Goal: Transaction & Acquisition: Purchase product/service

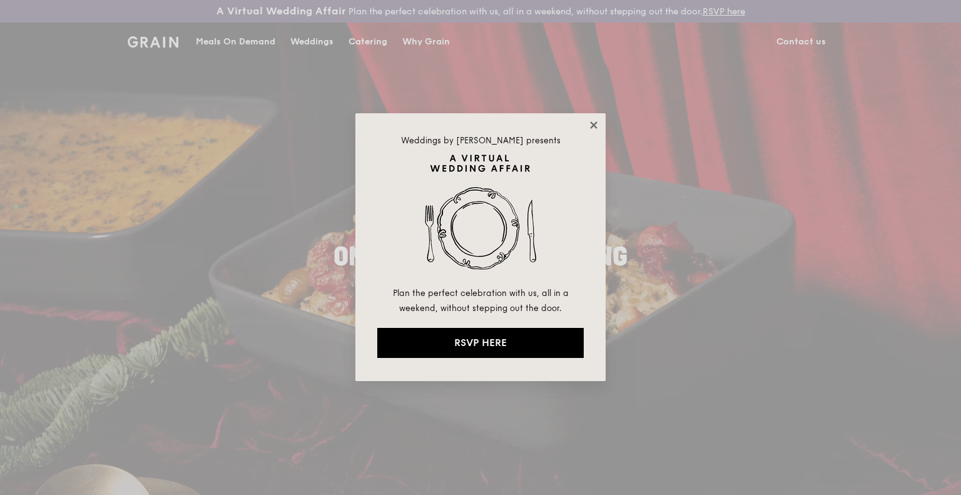
click at [591, 126] on icon at bounding box center [593, 125] width 11 height 11
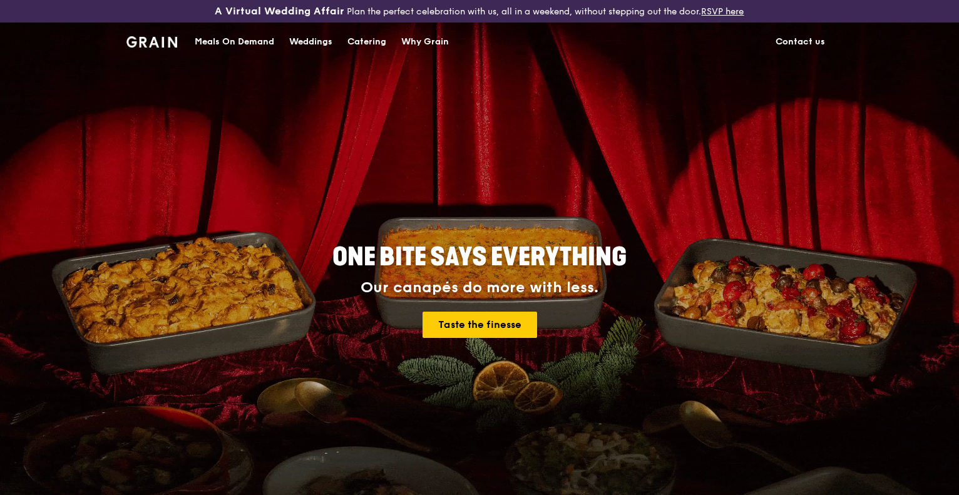
click at [240, 39] on div "Meals On Demand" at bounding box center [234, 42] width 79 height 38
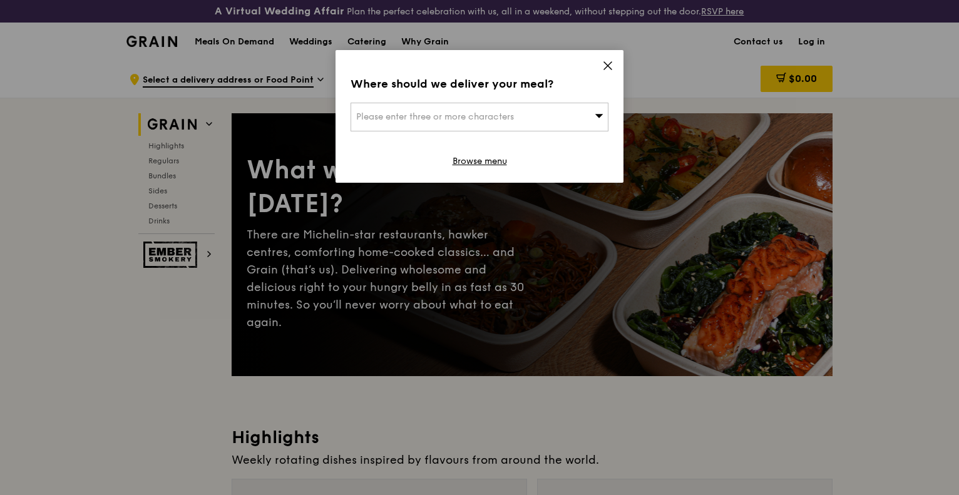
click at [576, 113] on div "Please enter three or more characters" at bounding box center [479, 117] width 258 height 29
click at [549, 116] on input "search" at bounding box center [479, 117] width 257 height 28
paste input "068896"
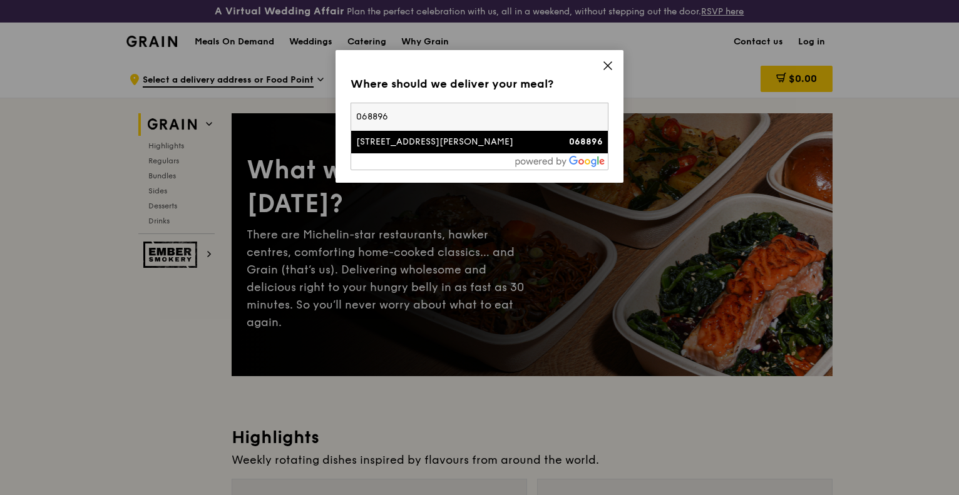
type input "068896"
click at [443, 146] on div "[STREET_ADDRESS][PERSON_NAME]" at bounding box center [448, 142] width 185 height 13
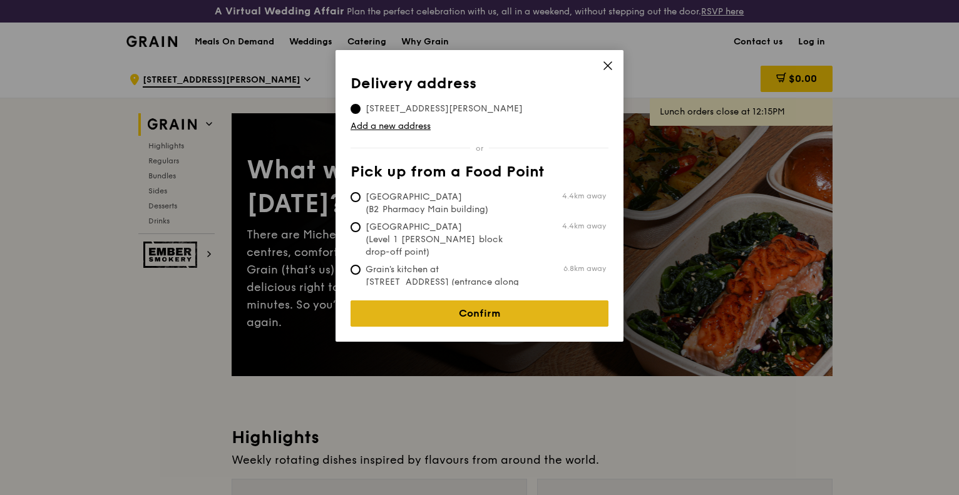
click at [451, 300] on link "Confirm" at bounding box center [479, 313] width 258 height 26
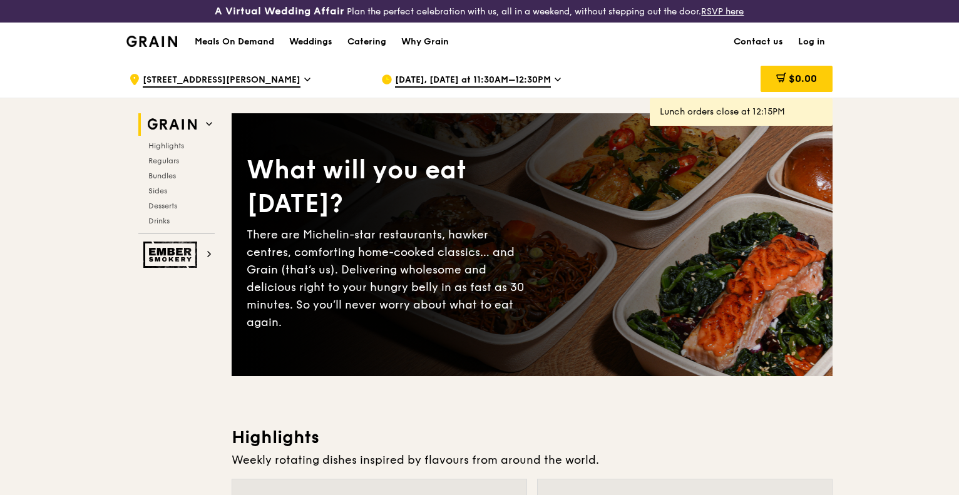
click at [536, 80] on span "[DATE], [DATE] at 11:30AM–12:30PM" at bounding box center [473, 81] width 156 height 14
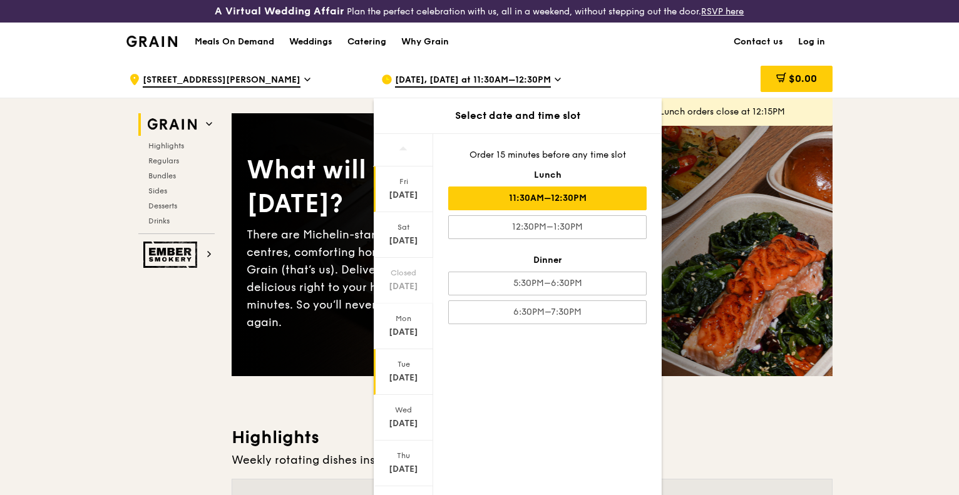
click at [409, 375] on div "[DATE]" at bounding box center [403, 378] width 56 height 13
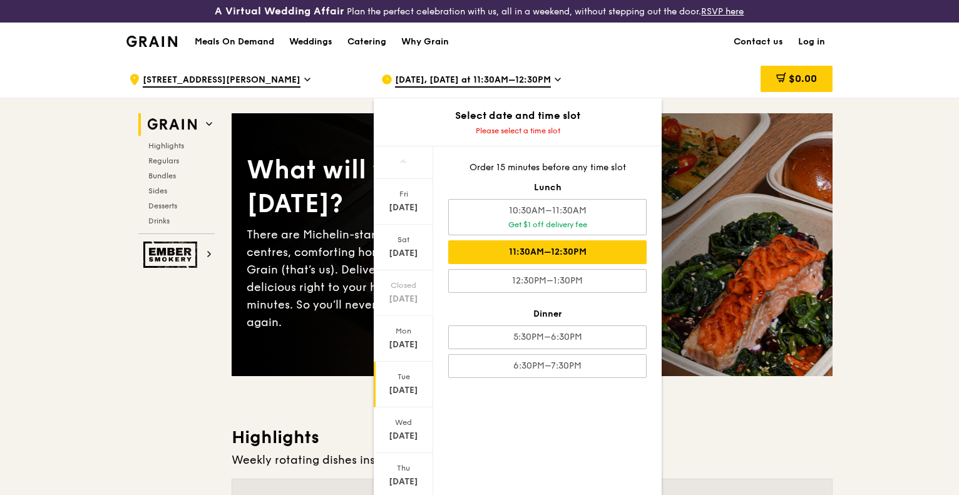
click at [598, 255] on div "11:30AM–12:30PM" at bounding box center [547, 252] width 198 height 24
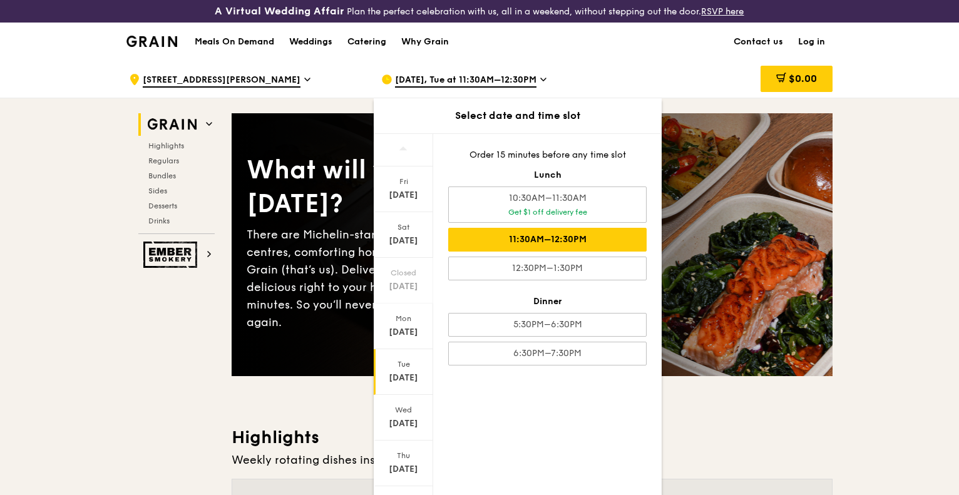
click at [510, 238] on div "11:30AM–12:30PM" at bounding box center [547, 240] width 198 height 24
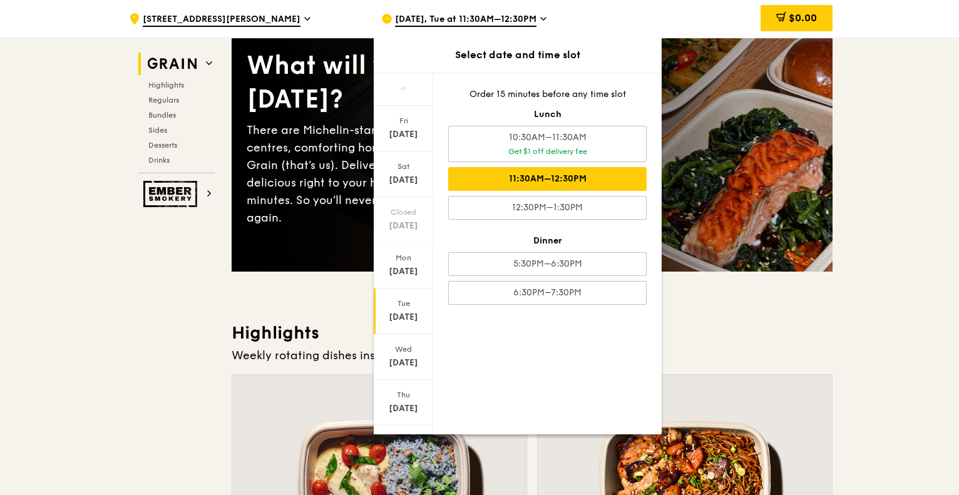
scroll to position [125, 0]
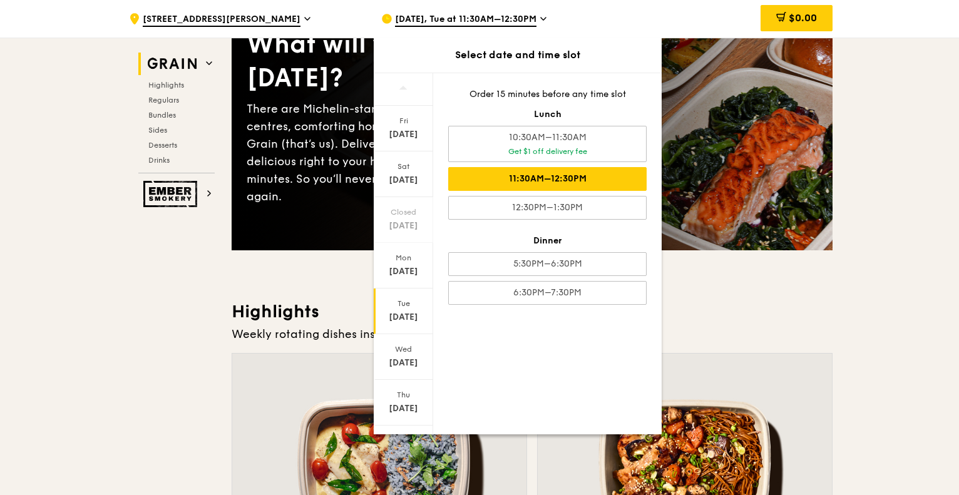
click at [542, 177] on div "11:30AM–12:30PM" at bounding box center [547, 179] width 198 height 24
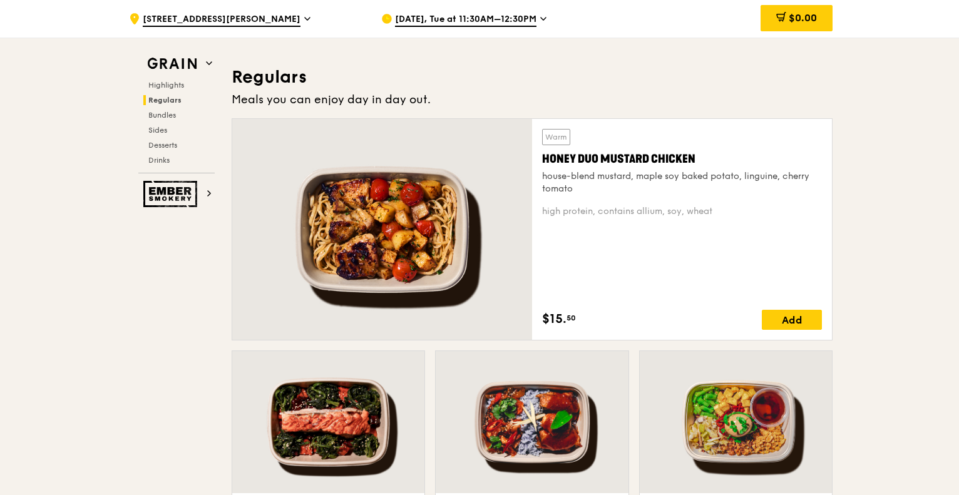
scroll to position [876, 0]
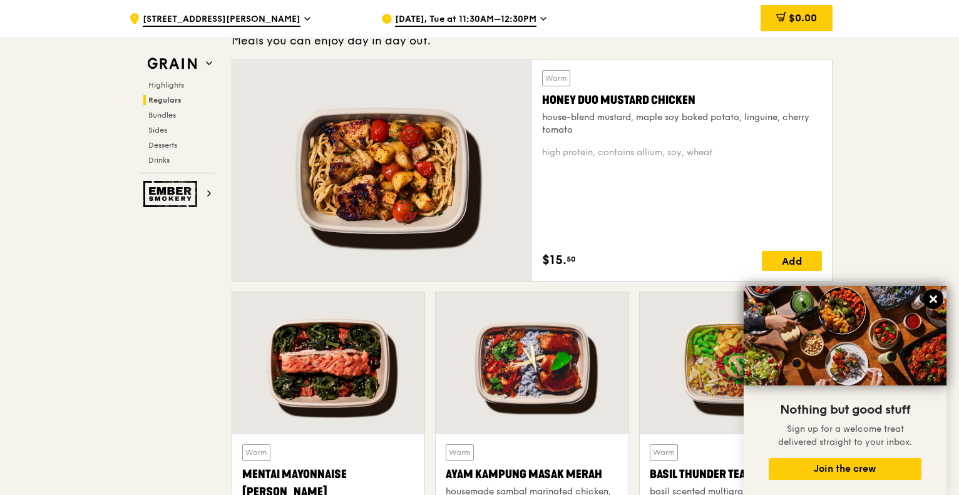
click at [931, 298] on icon at bounding box center [933, 299] width 8 height 8
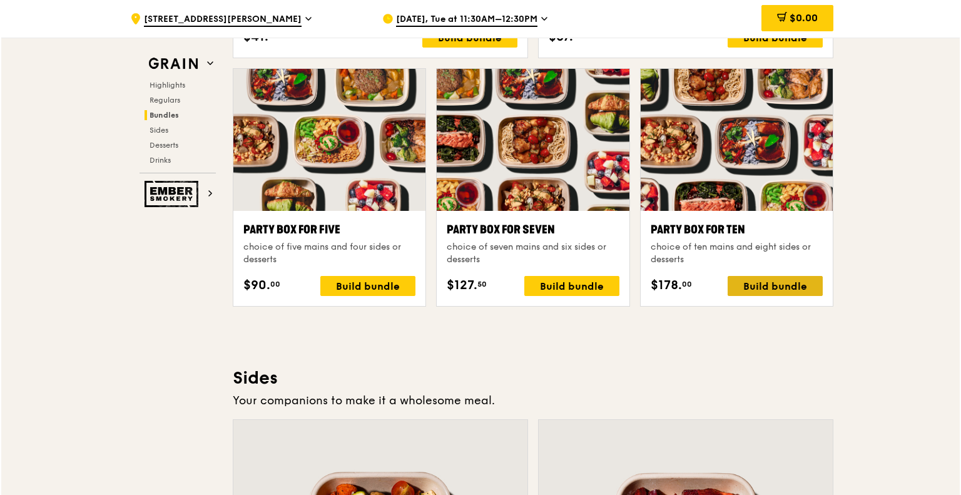
scroll to position [2503, 0]
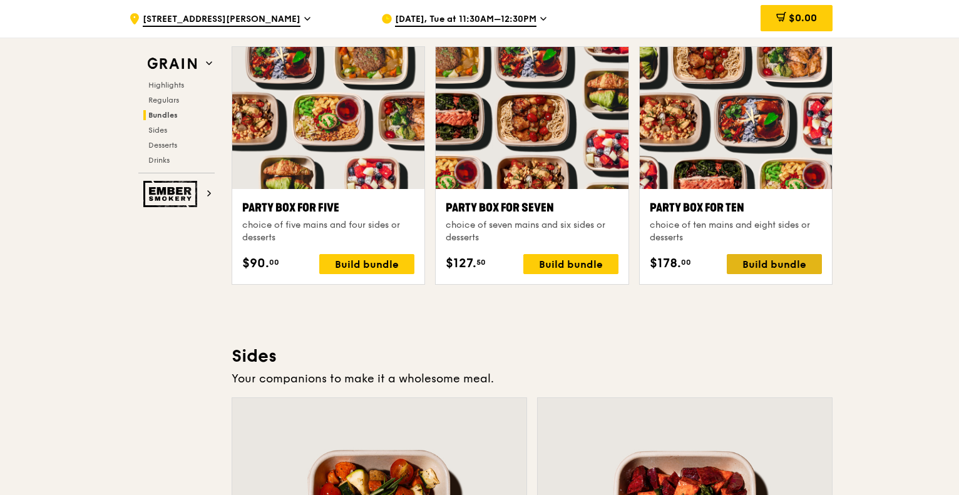
click at [773, 262] on div "Build bundle" at bounding box center [774, 264] width 95 height 20
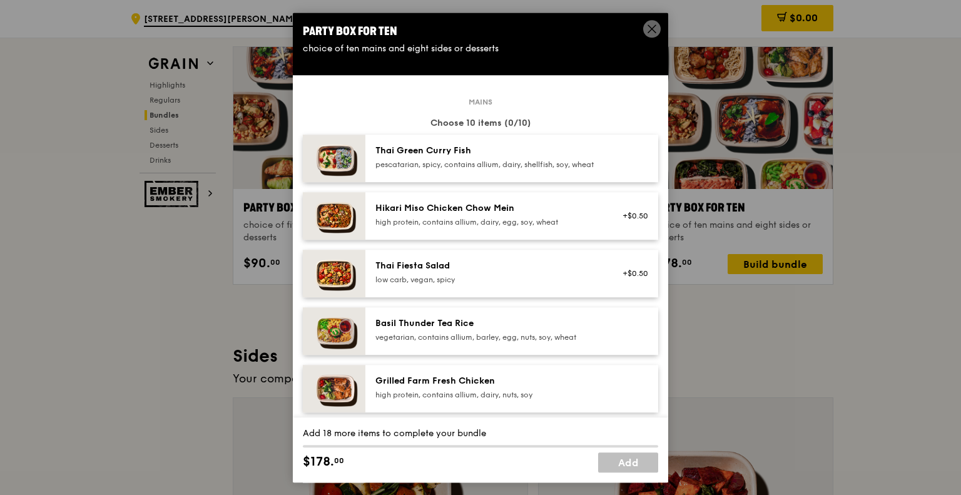
drag, startPoint x: 243, startPoint y: 8, endPoint x: 652, endPoint y: 33, distance: 410.1
click at [652, 33] on icon at bounding box center [651, 28] width 11 height 11
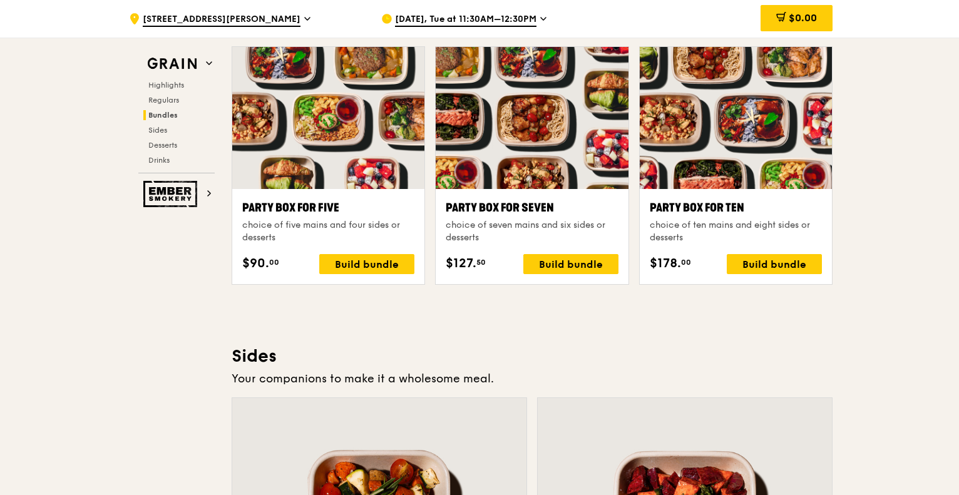
click at [215, 13] on div ".cls-1 { fill: none; stroke: #fff; stroke-linecap: round; stroke-linejoin: roun…" at bounding box center [245, 19] width 232 height 38
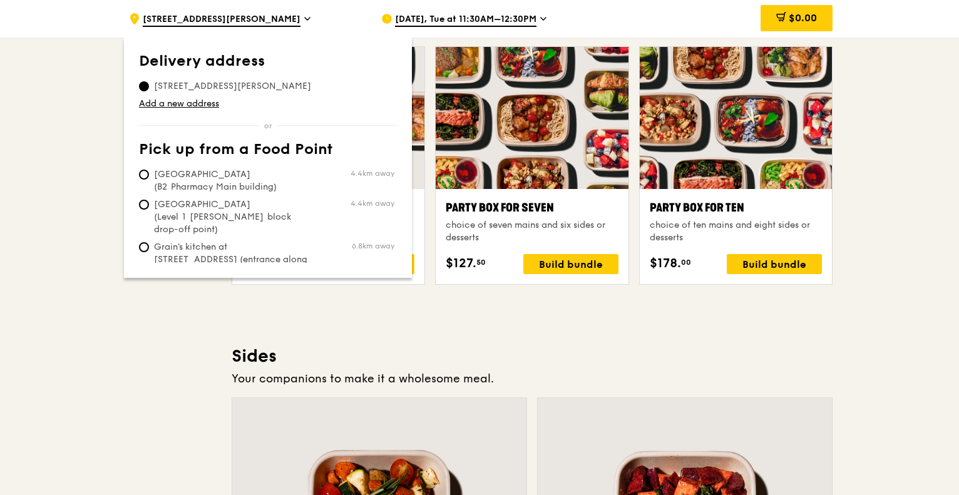
click at [243, 87] on span "[STREET_ADDRESS][PERSON_NAME]" at bounding box center [232, 86] width 187 height 13
click at [149, 87] on input "[STREET_ADDRESS][PERSON_NAME]" at bounding box center [144, 86] width 10 height 10
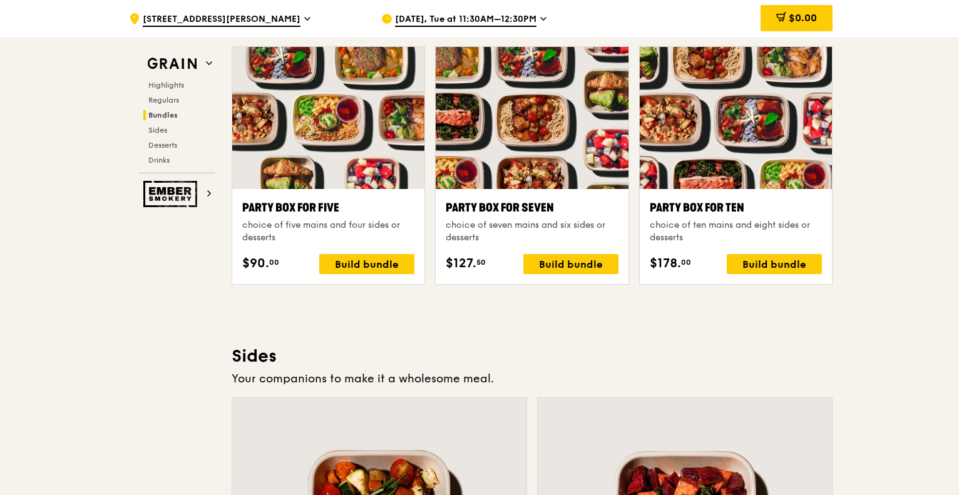
click at [216, 17] on span "[STREET_ADDRESS][PERSON_NAME]" at bounding box center [222, 20] width 158 height 14
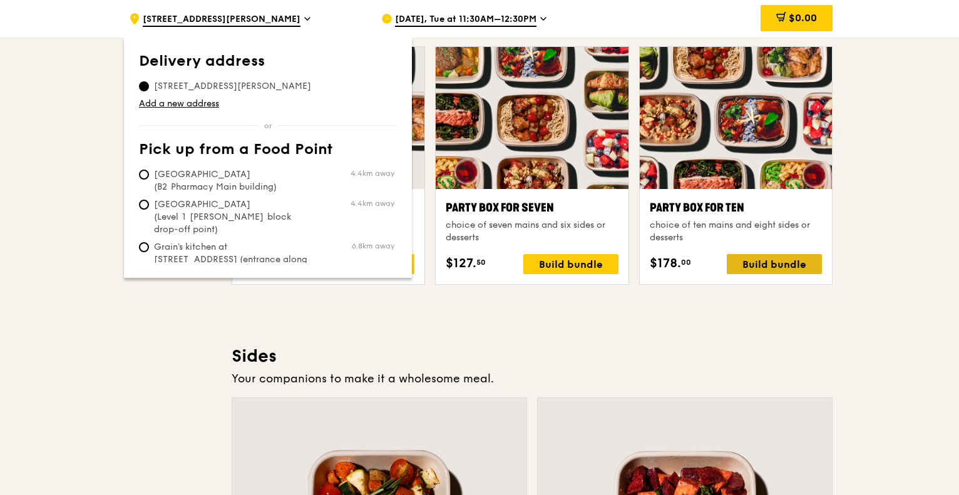
click at [748, 260] on div "Build bundle" at bounding box center [774, 264] width 95 height 20
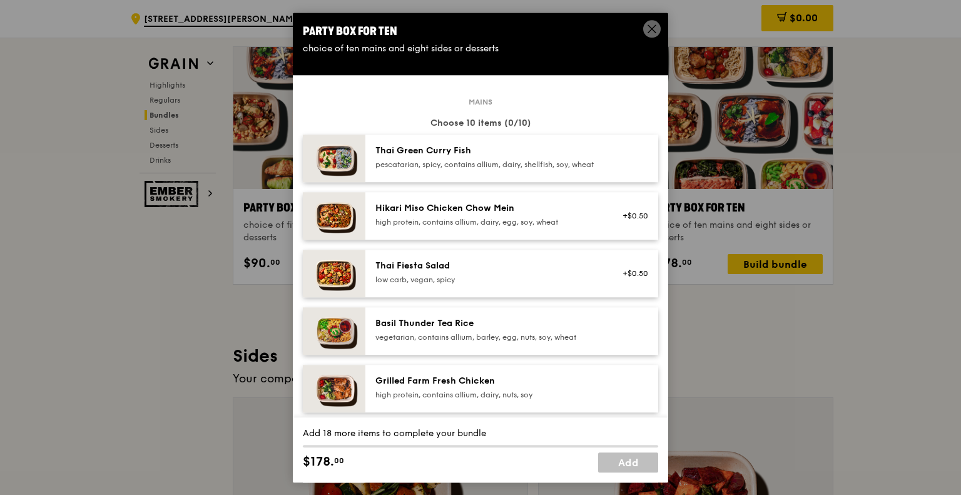
click at [483, 397] on div "Grilled Farm Fresh Chicken high protein, contains allium, dairy, nuts, soy" at bounding box center [487, 387] width 225 height 25
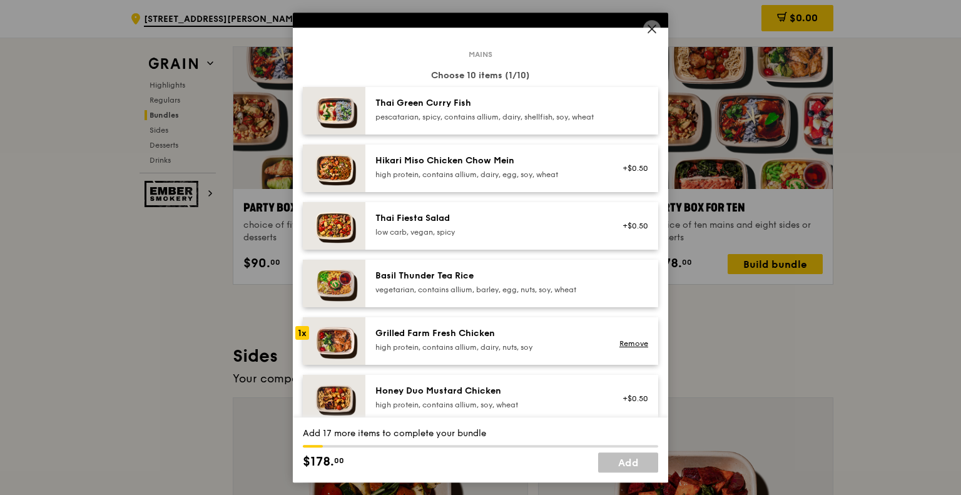
scroll to position [63, 0]
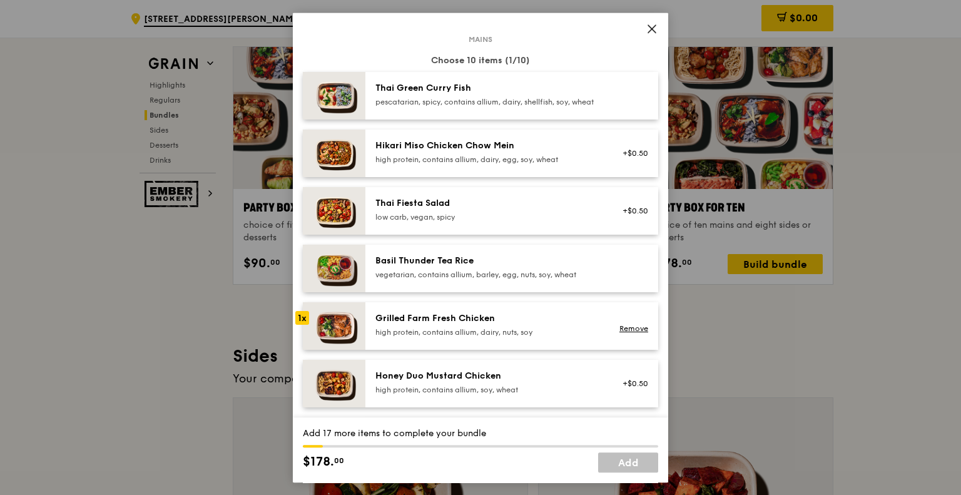
click at [429, 325] on div "Grilled Farm Fresh Chicken" at bounding box center [487, 318] width 225 height 13
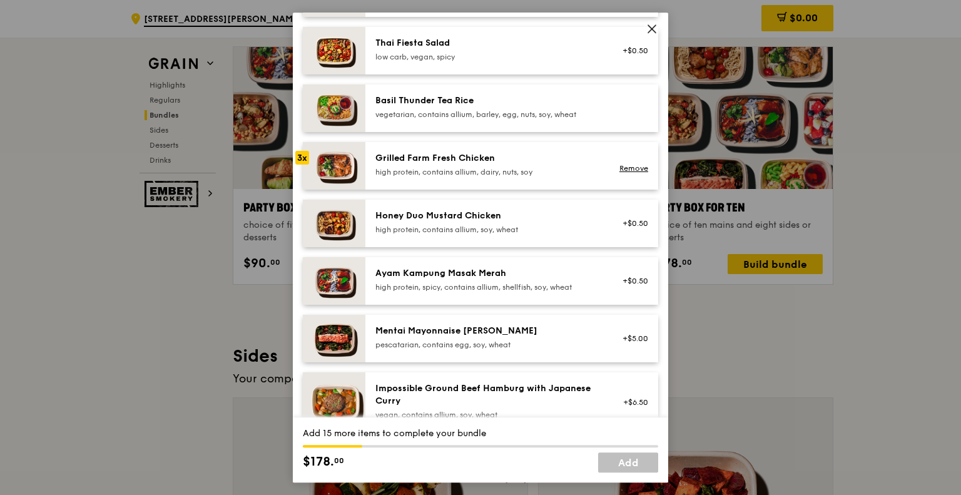
scroll to position [250, 0]
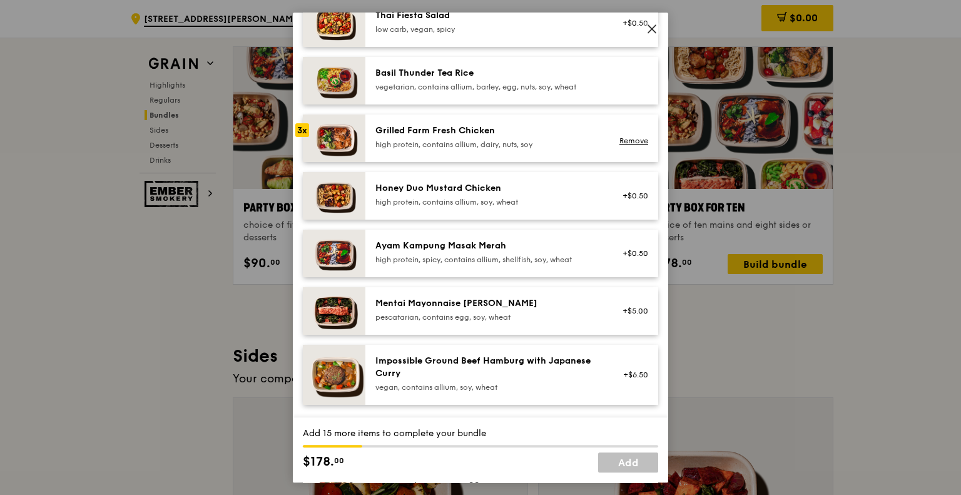
click at [489, 220] on div "Honey Duo Mustard Chicken high protein, contains allium, soy, wheat +$0.50" at bounding box center [511, 196] width 293 height 48
click at [484, 322] on div "pescatarian, contains egg, soy, wheat" at bounding box center [487, 317] width 225 height 10
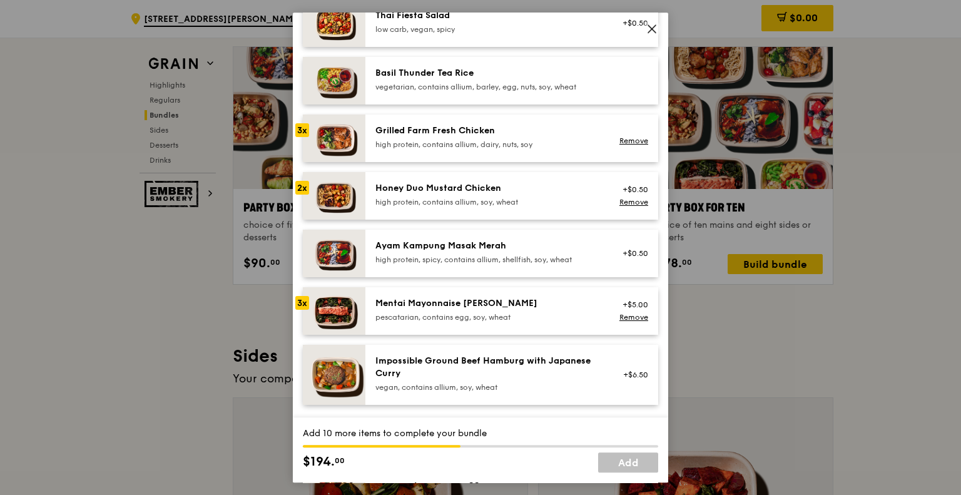
click at [442, 265] on div "high protein, spicy, contains allium, shellfish, soy, wheat" at bounding box center [487, 260] width 225 height 10
click at [563, 264] on div "high protein, spicy, contains allium, shellfish, soy, wheat" at bounding box center [487, 260] width 225 height 10
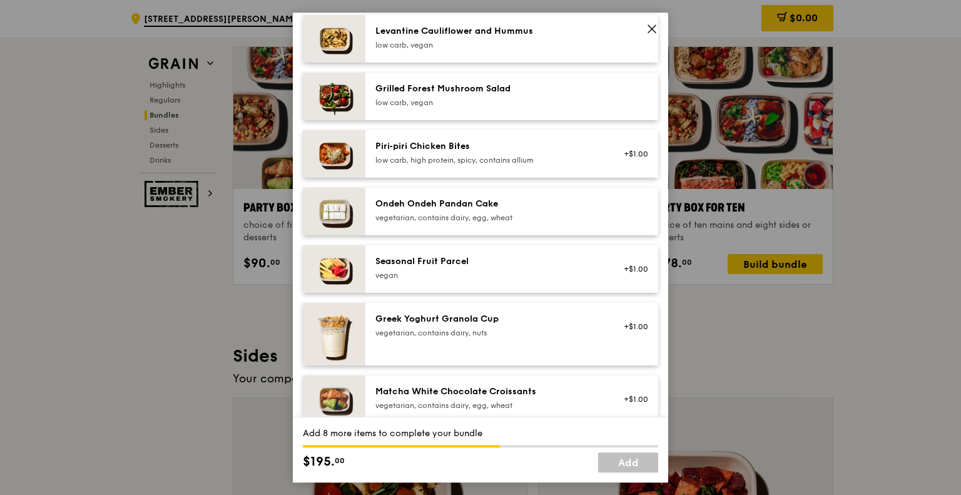
scroll to position [751, 0]
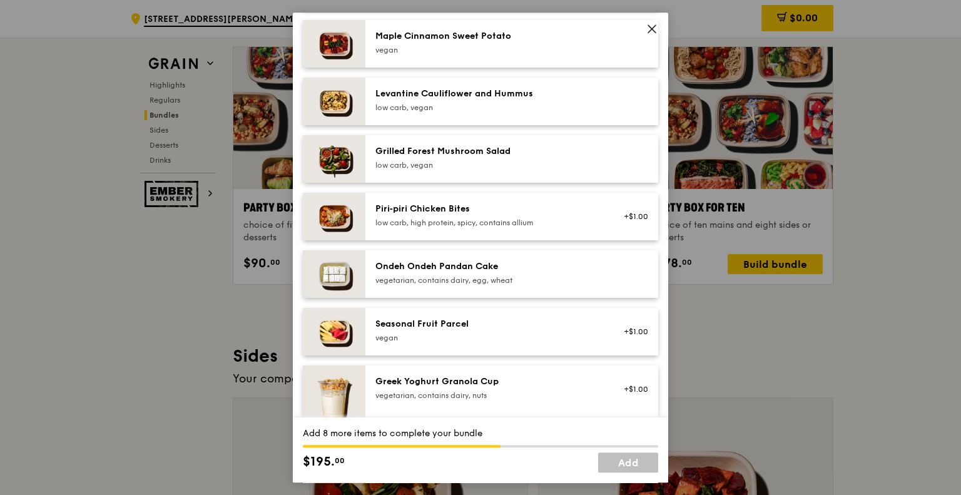
click at [625, 288] on div at bounding box center [632, 274] width 48 height 28
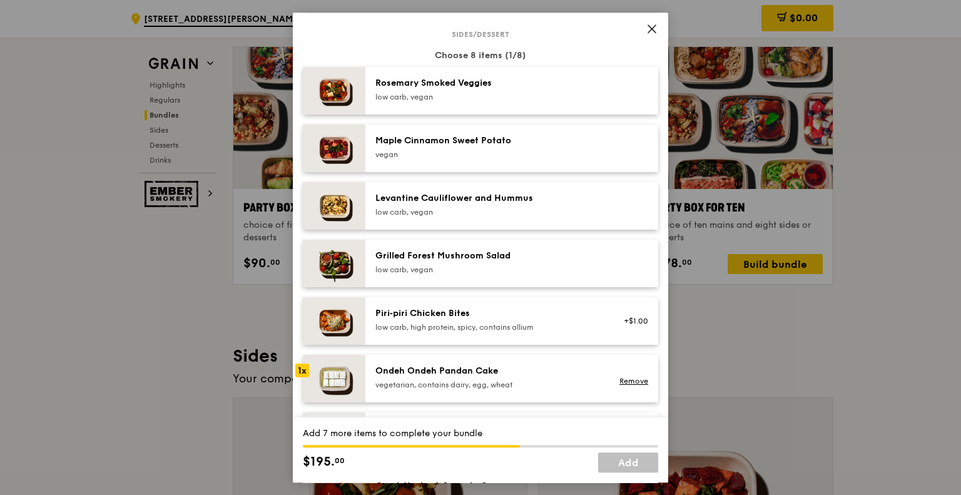
scroll to position [626, 0]
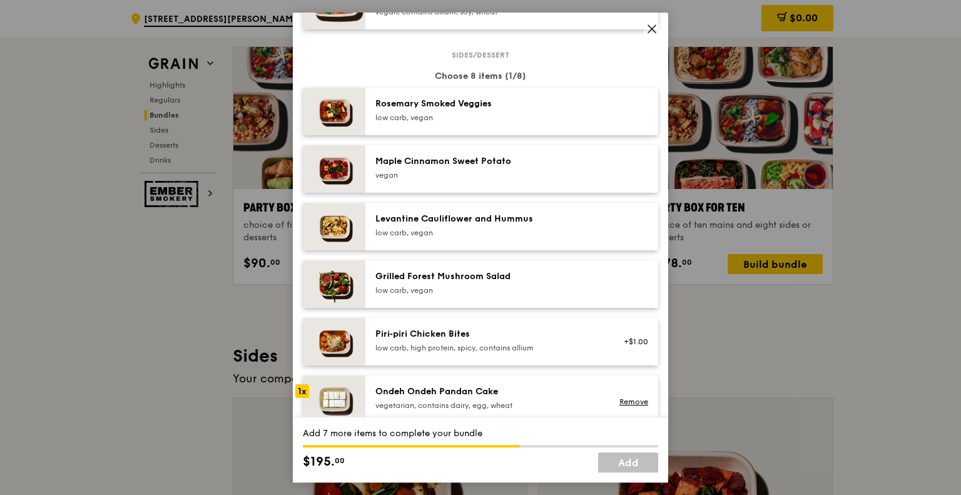
click at [431, 180] on div "vegan" at bounding box center [487, 175] width 225 height 10
click at [471, 123] on div "low carb, vegan" at bounding box center [487, 118] width 225 height 10
click at [538, 225] on div "Levantine Cauliflower and Hummus" at bounding box center [487, 219] width 225 height 13
click at [545, 295] on div "low carb, vegan" at bounding box center [487, 290] width 225 height 10
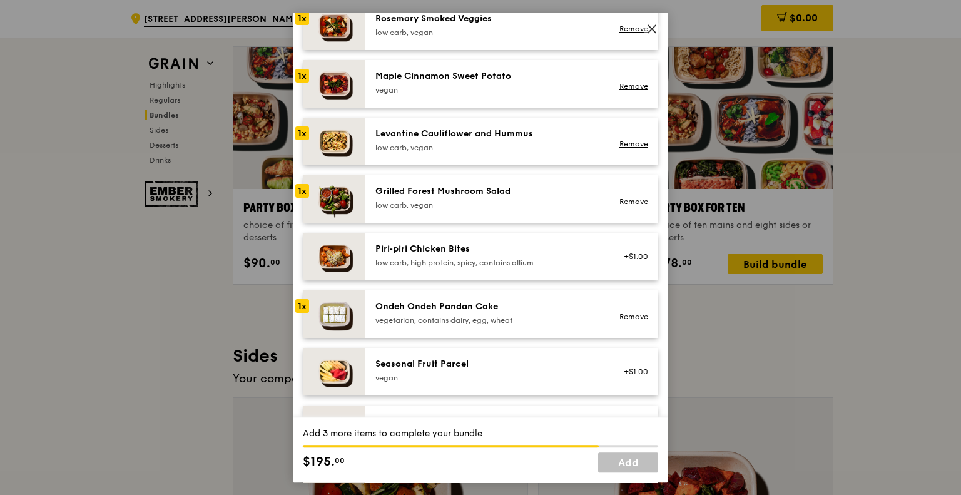
scroll to position [773, 0]
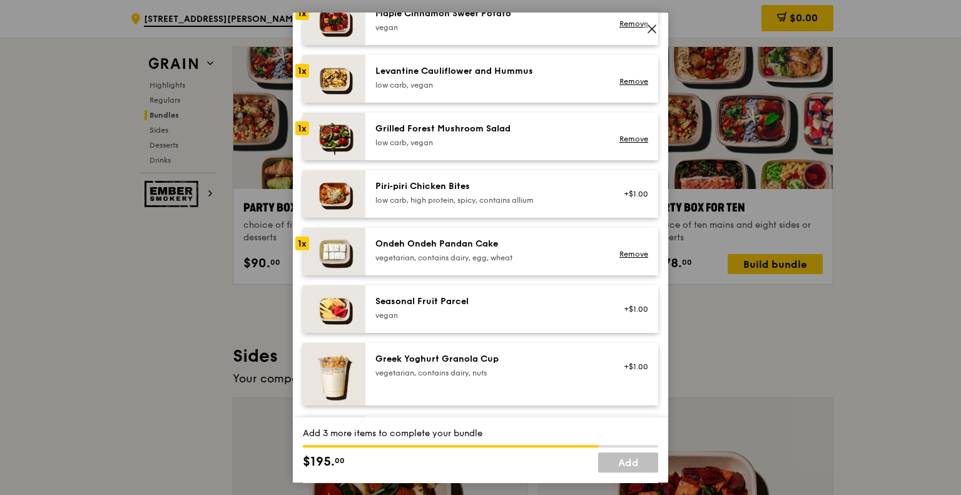
click at [568, 263] on div "vegetarian, contains dairy, egg, wheat" at bounding box center [487, 258] width 225 height 10
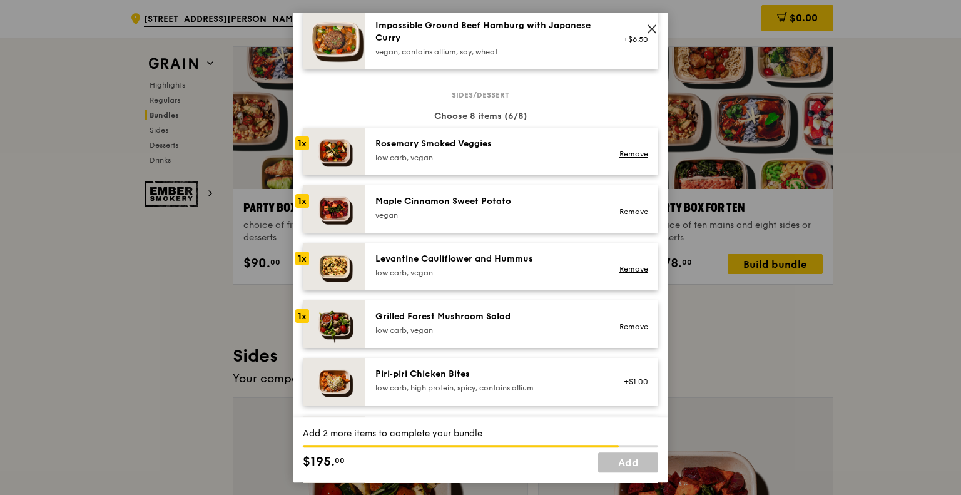
scroll to position [648, 0]
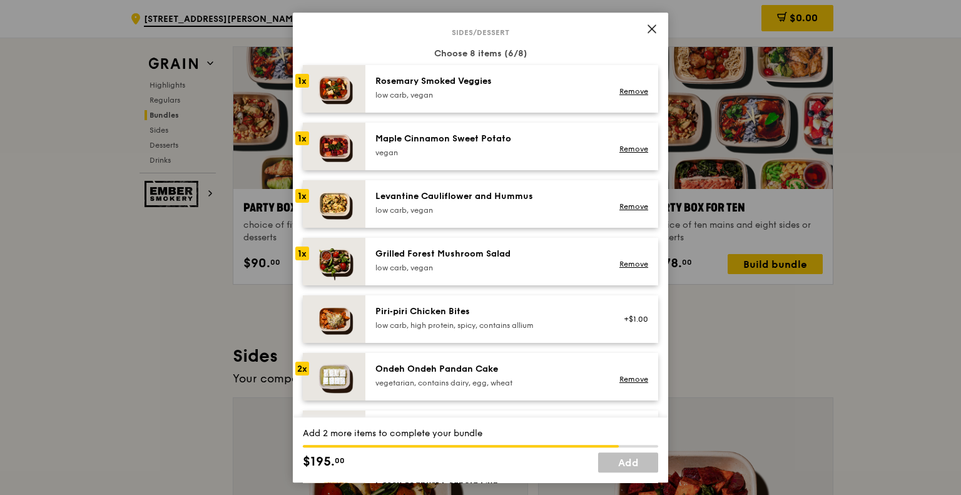
click at [486, 100] on div "low carb, vegan" at bounding box center [487, 95] width 225 height 10
click at [399, 272] on div "low carb, vegan" at bounding box center [487, 268] width 225 height 10
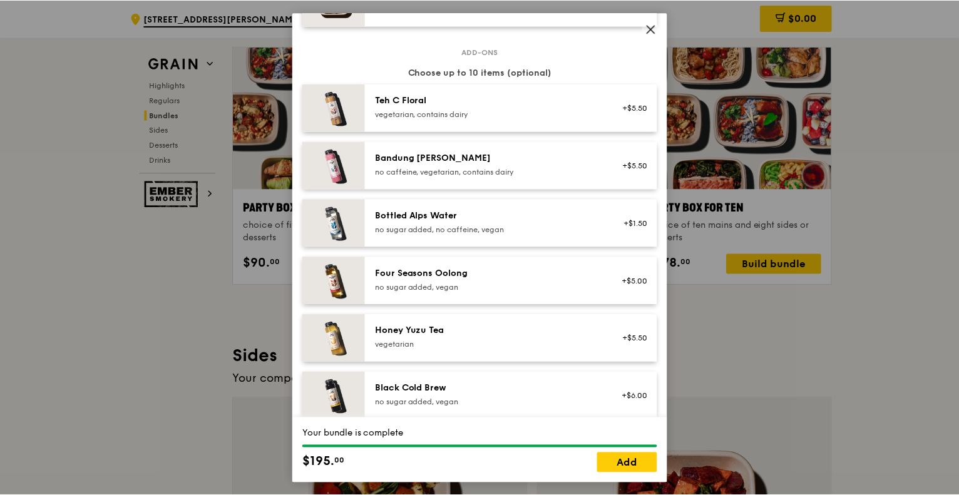
scroll to position [1211, 0]
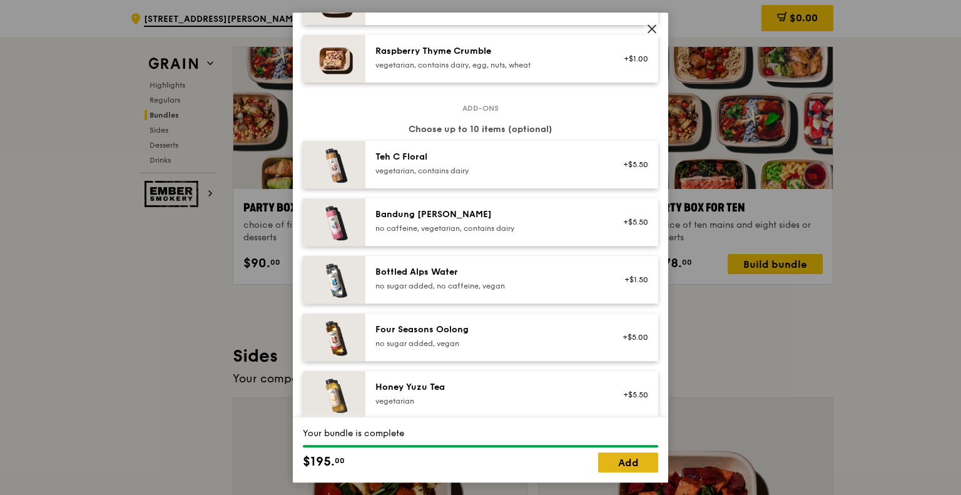
click at [620, 457] on link "Add" at bounding box center [628, 462] width 60 height 20
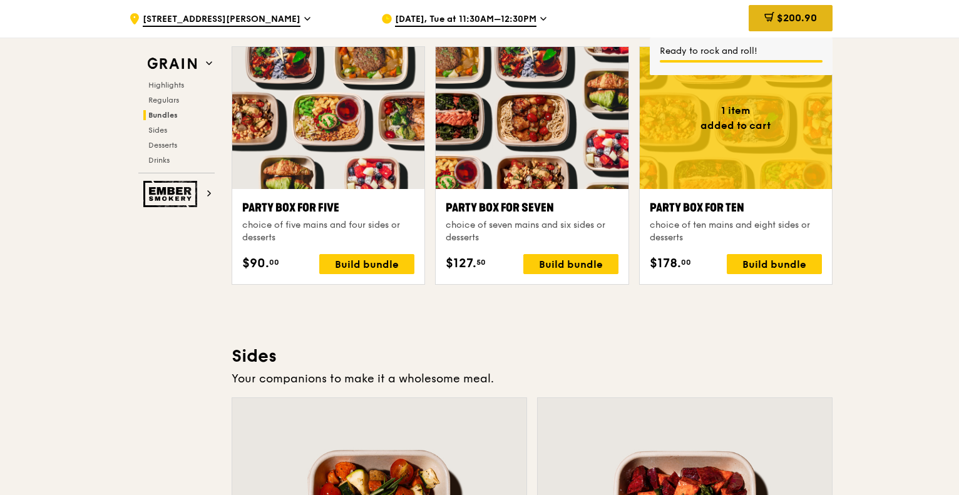
click at [790, 24] on div "$200.90" at bounding box center [790, 18] width 84 height 26
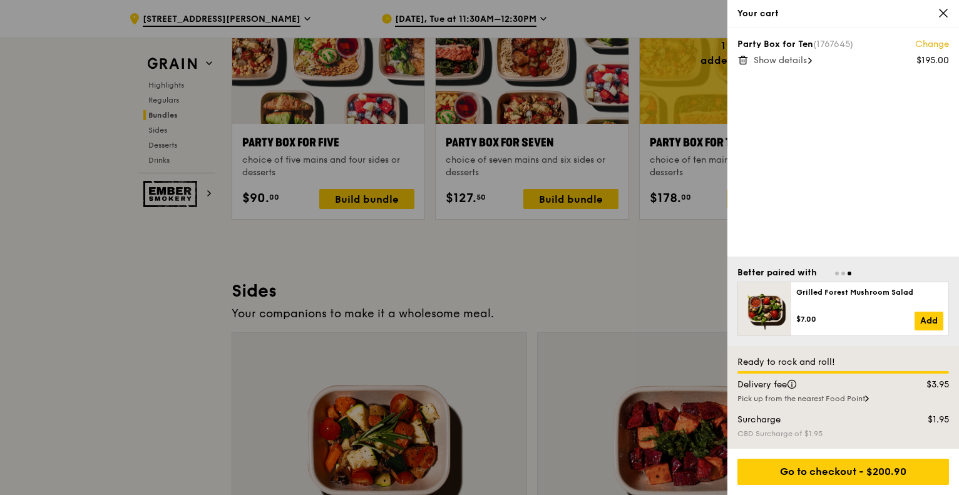
scroll to position [2566, 0]
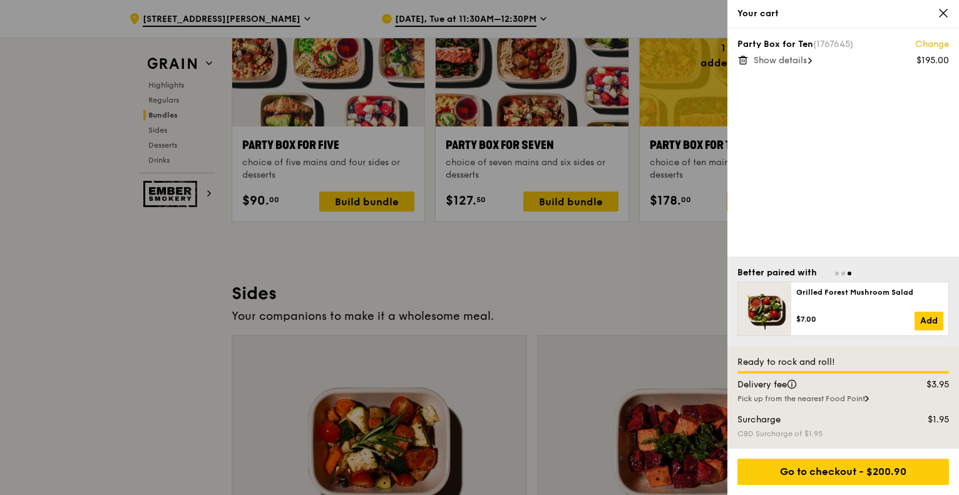
click at [768, 61] on span "Show details" at bounding box center [779, 60] width 53 height 11
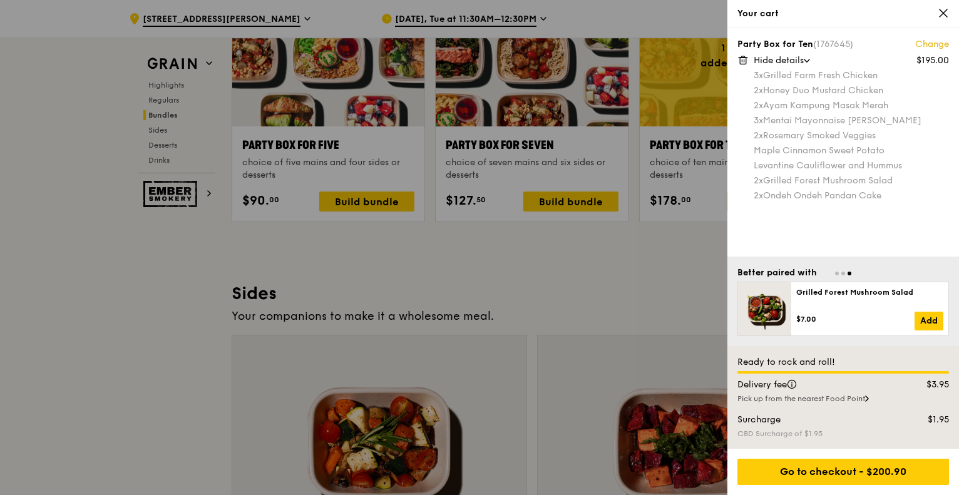
click at [950, 11] on div "Your cart" at bounding box center [843, 14] width 232 height 28
click at [942, 12] on icon at bounding box center [943, 13] width 8 height 8
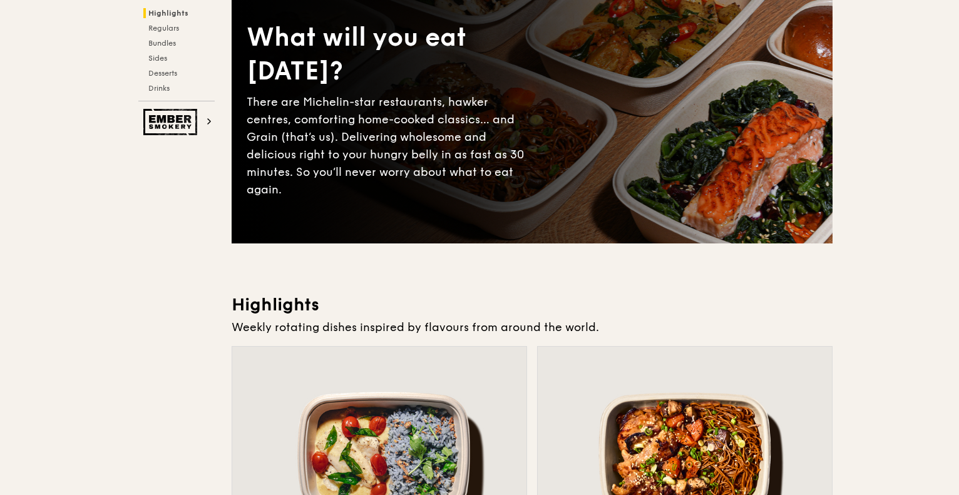
scroll to position [0, 0]
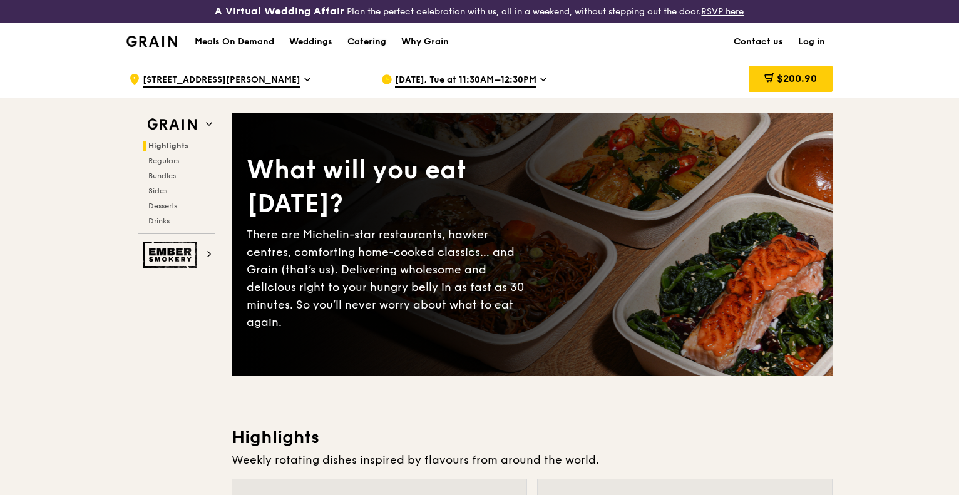
click at [367, 48] on div "Catering" at bounding box center [366, 42] width 39 height 38
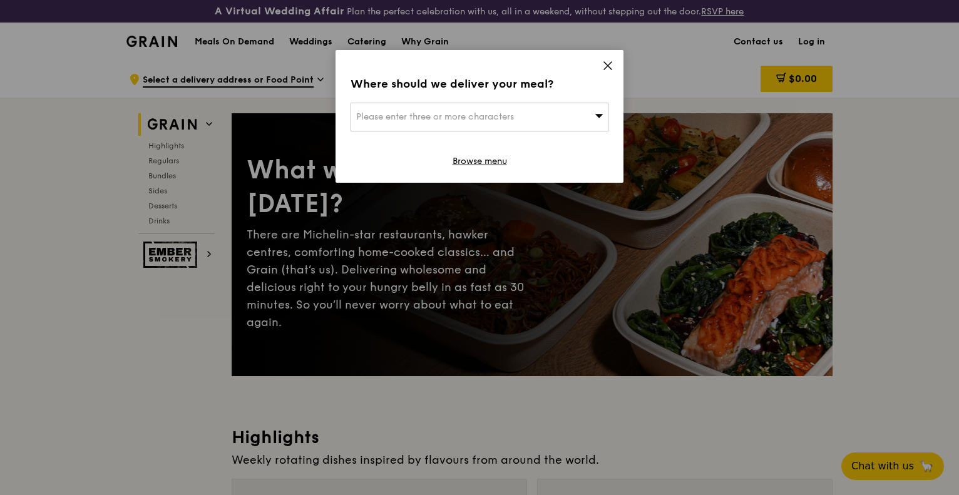
click at [521, 122] on div "Please enter three or more characters" at bounding box center [479, 117] width 258 height 29
click at [520, 121] on input "search" at bounding box center [479, 117] width 257 height 28
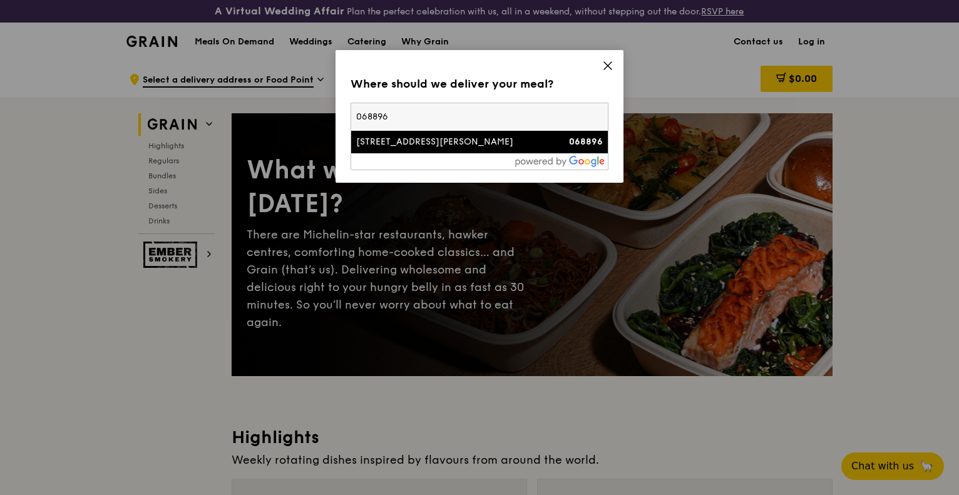
type input "068896"
click at [438, 144] on div "[STREET_ADDRESS][PERSON_NAME]" at bounding box center [448, 142] width 185 height 13
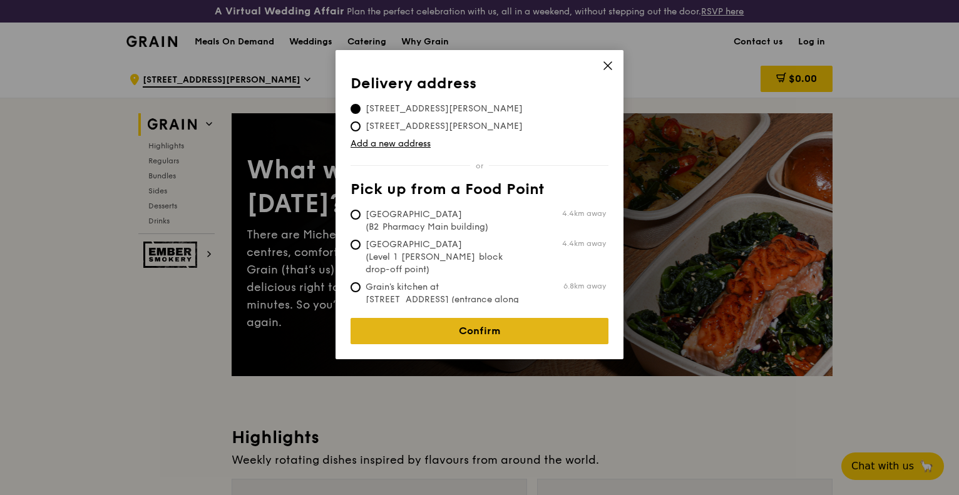
click at [449, 318] on link "Confirm" at bounding box center [479, 331] width 258 height 26
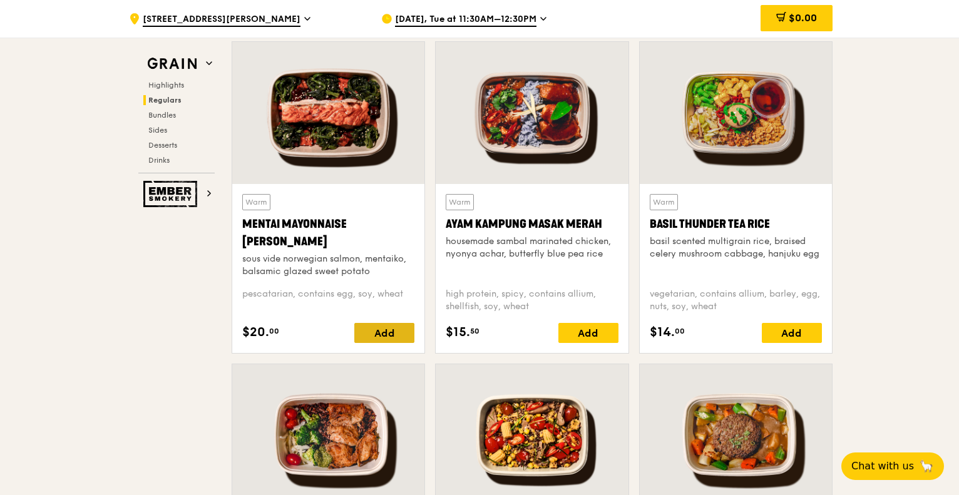
scroll to position [1377, 0]
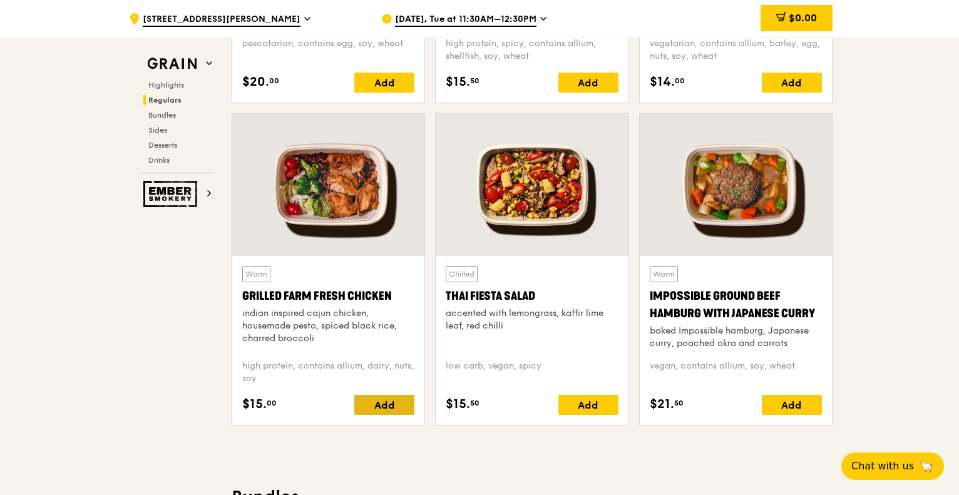
click at [402, 406] on div "Add" at bounding box center [384, 405] width 60 height 20
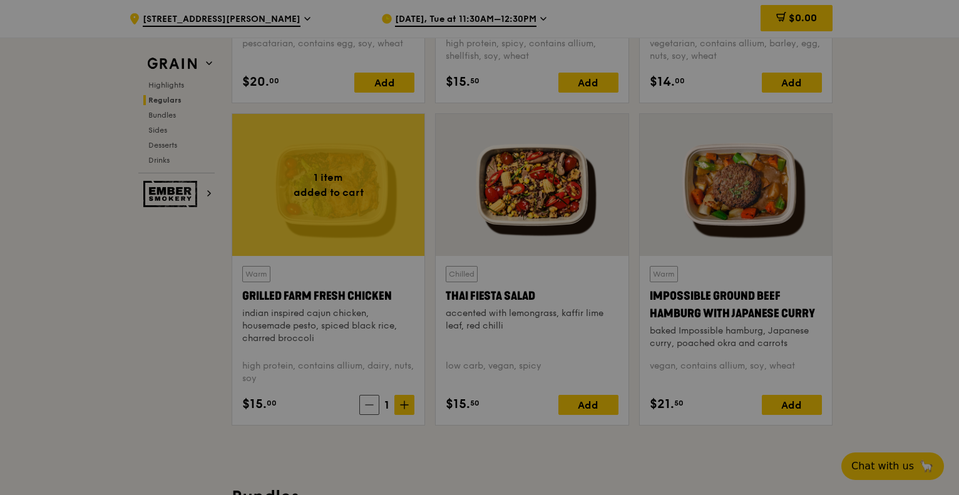
click at [404, 405] on div at bounding box center [479, 247] width 959 height 495
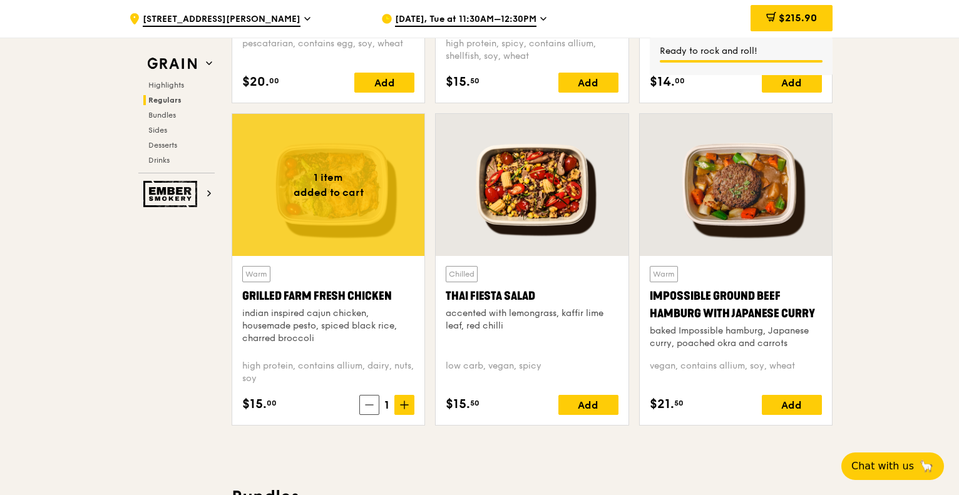
click at [416, 400] on div "Warm Grilled Farm Fresh Chicken indian inspired cajun chicken, housemade pesto,…" at bounding box center [328, 340] width 192 height 169
click at [408, 405] on icon at bounding box center [404, 404] width 9 height 9
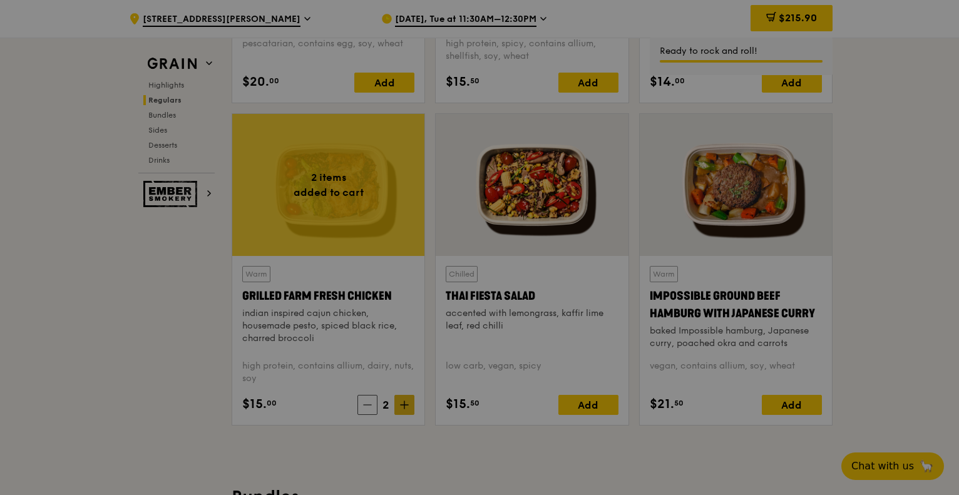
click at [408, 405] on div at bounding box center [479, 247] width 959 height 495
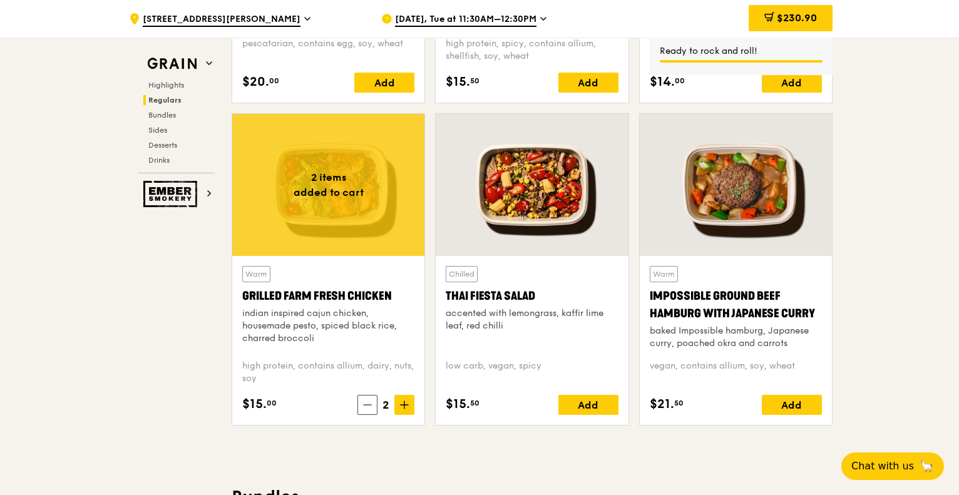
click at [404, 405] on icon at bounding box center [404, 405] width 0 height 8
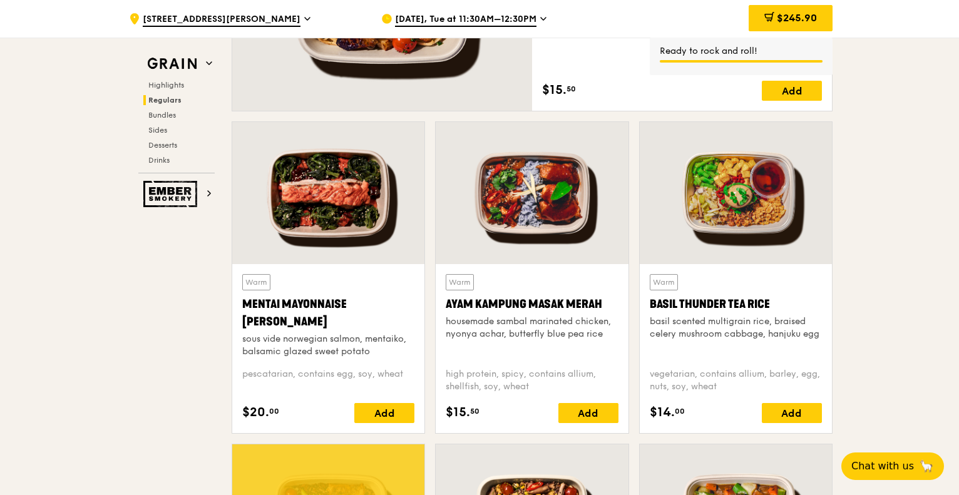
scroll to position [1064, 0]
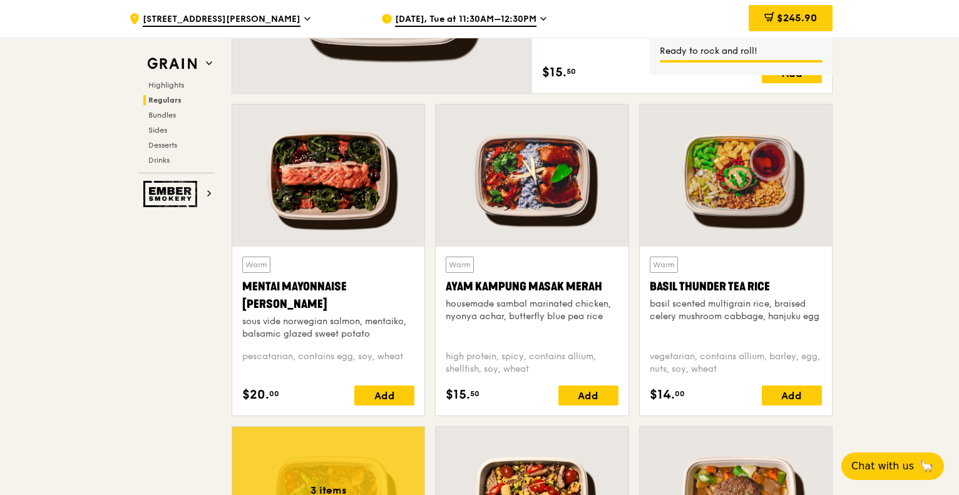
click at [608, 405] on div "Add" at bounding box center [588, 395] width 60 height 20
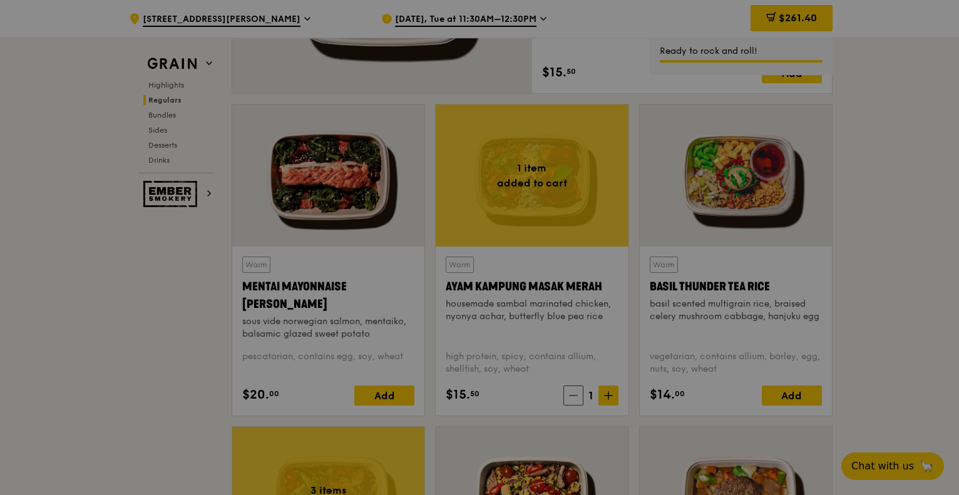
click at [610, 397] on div at bounding box center [479, 247] width 959 height 495
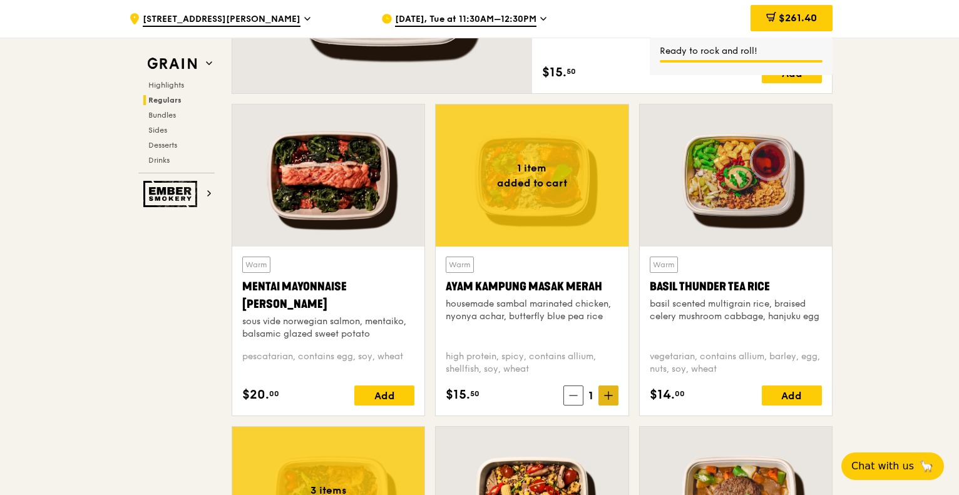
click at [605, 397] on icon at bounding box center [608, 395] width 9 height 9
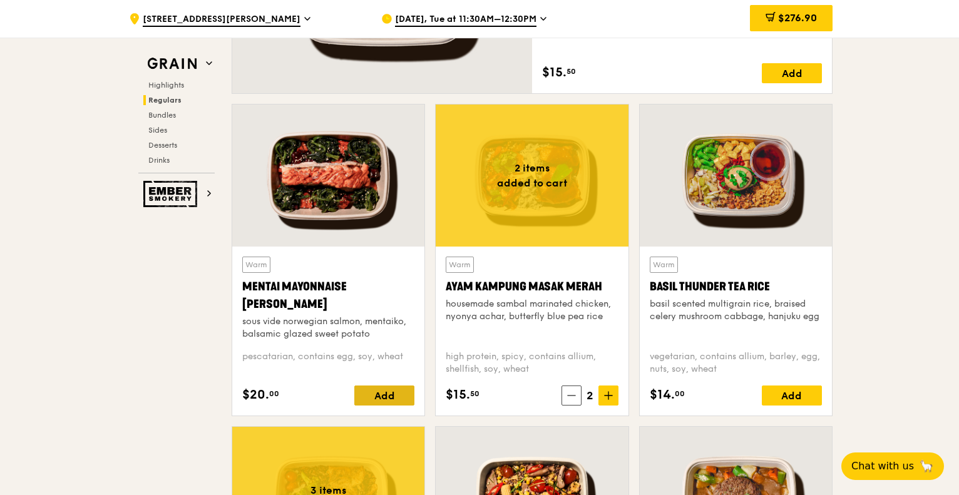
click at [399, 399] on div "Add" at bounding box center [384, 395] width 60 height 20
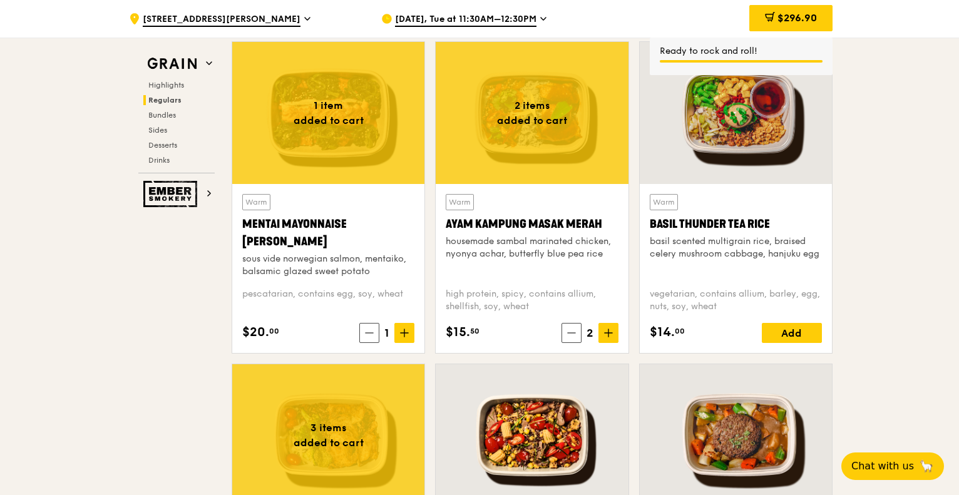
scroll to position [1252, 0]
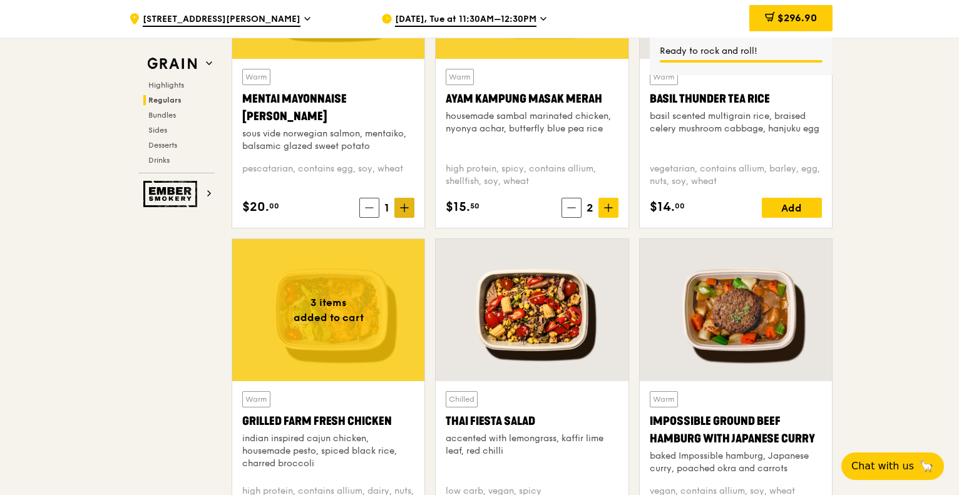
click at [405, 208] on icon at bounding box center [404, 207] width 9 height 9
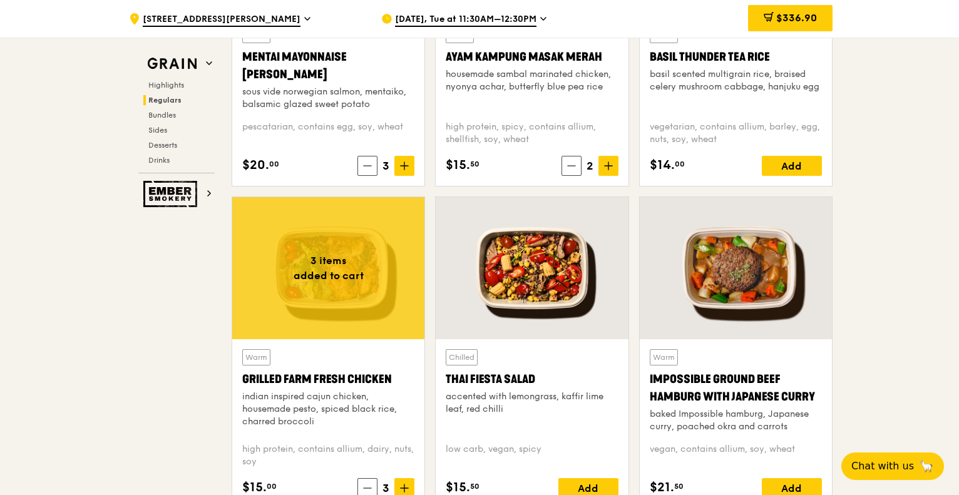
scroll to position [1377, 0]
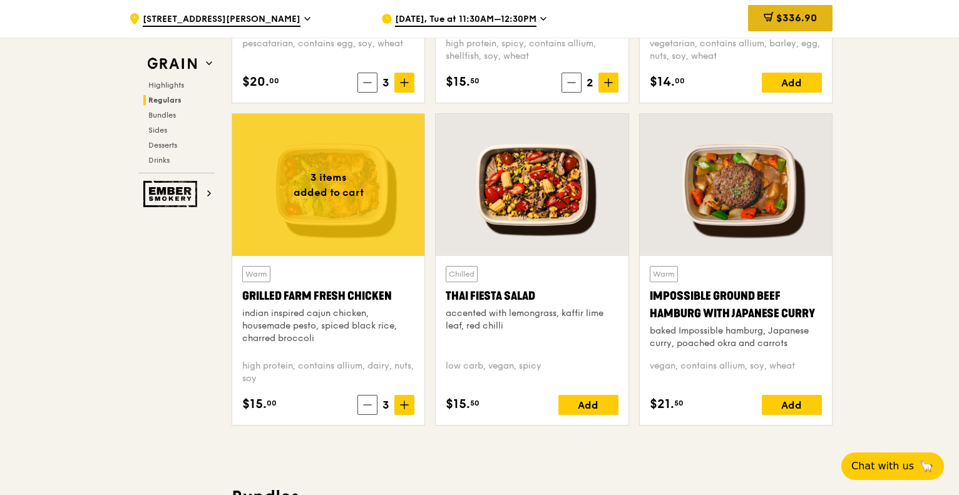
click at [763, 15] on icon at bounding box center [768, 17] width 10 height 10
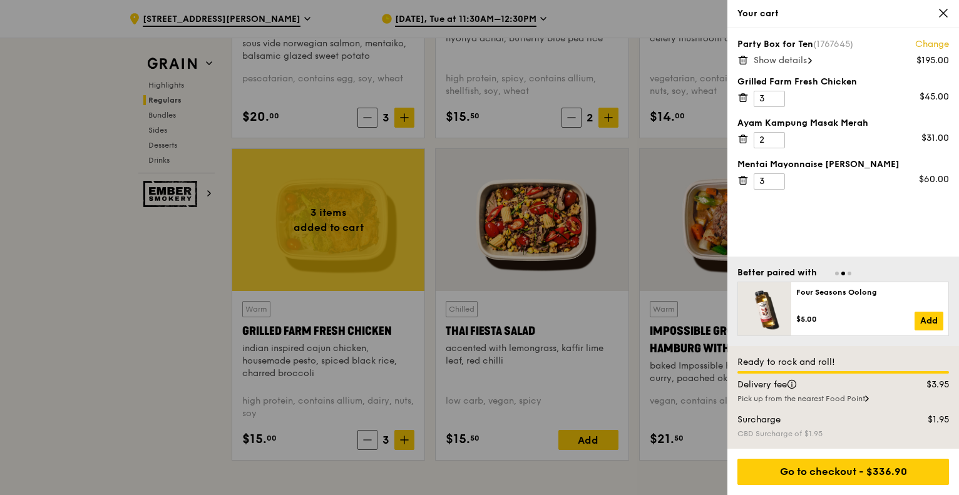
scroll to position [1314, 0]
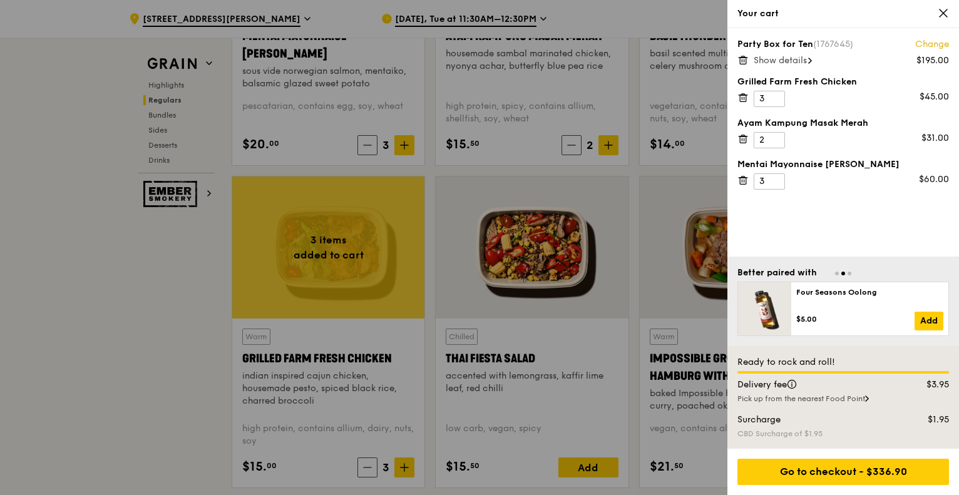
click at [553, 183] on div at bounding box center [479, 247] width 959 height 495
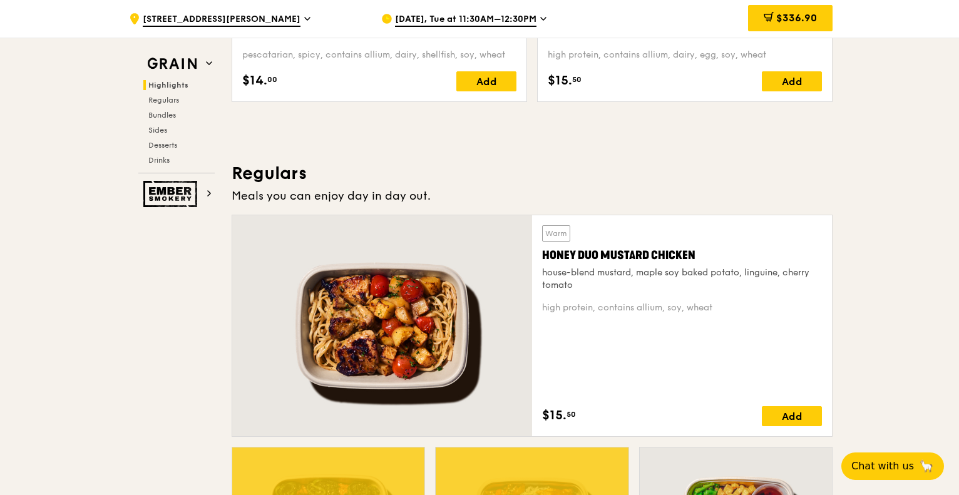
scroll to position [751, 0]
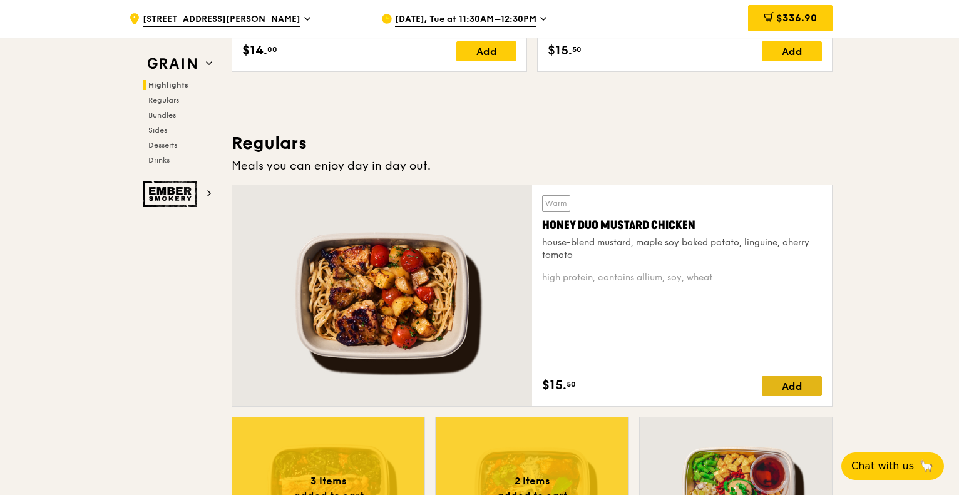
click at [786, 380] on div "Add" at bounding box center [792, 386] width 60 height 20
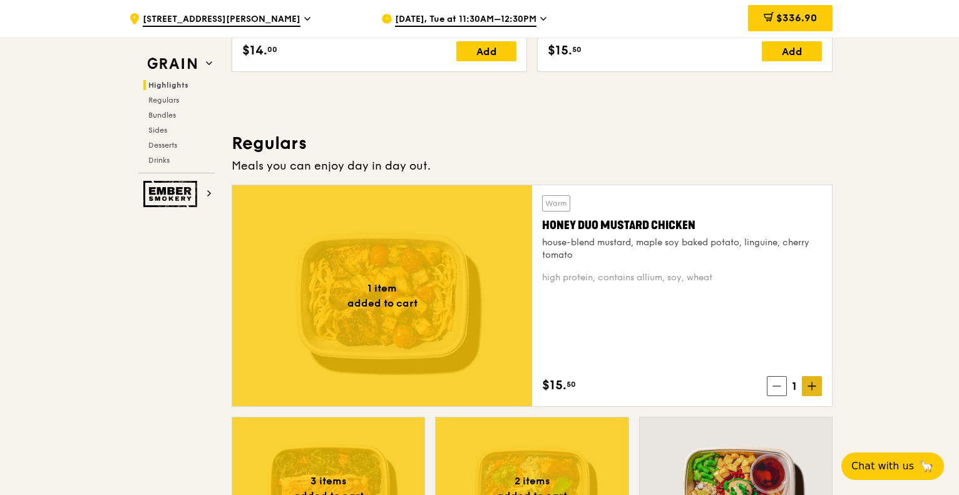
click at [812, 389] on icon at bounding box center [812, 386] width 0 height 8
drag, startPoint x: 800, startPoint y: 22, endPoint x: 877, endPoint y: 74, distance: 93.2
click at [800, 22] on span "$367.90" at bounding box center [796, 18] width 39 height 12
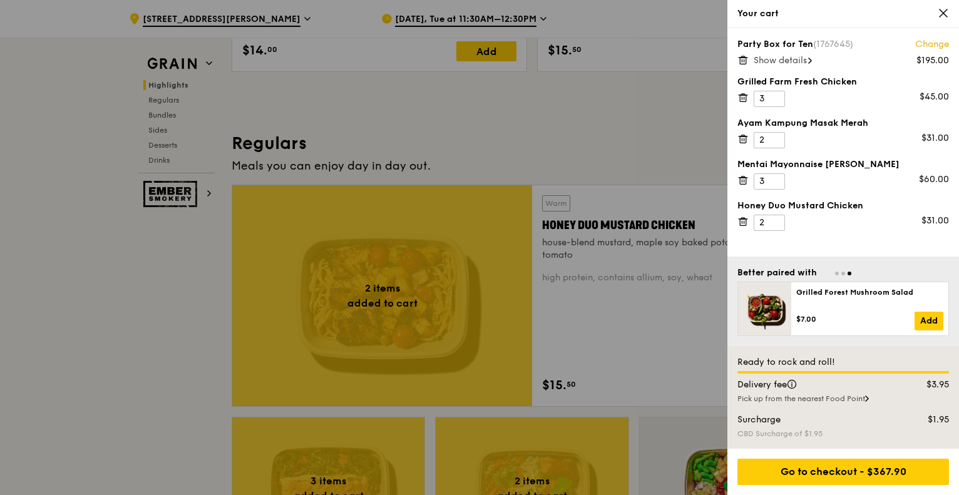
click at [741, 58] on icon at bounding box center [742, 59] width 11 height 11
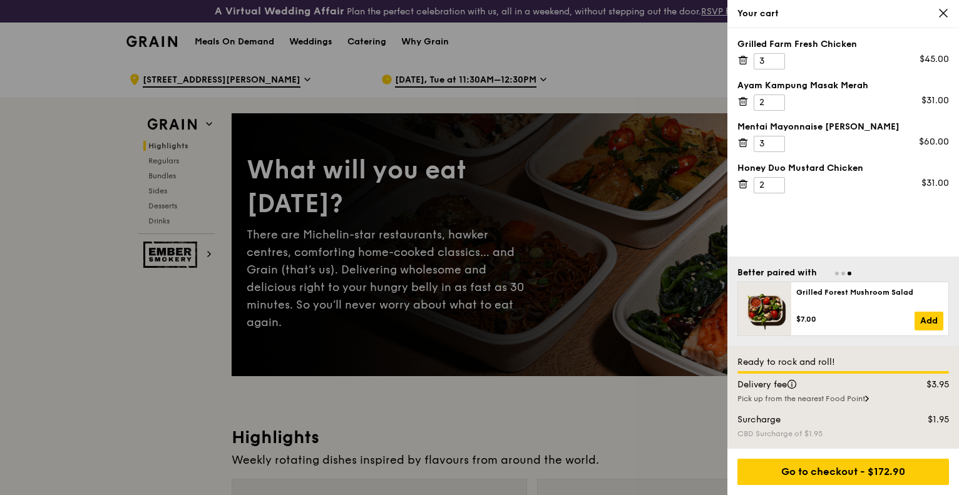
scroll to position [0, 0]
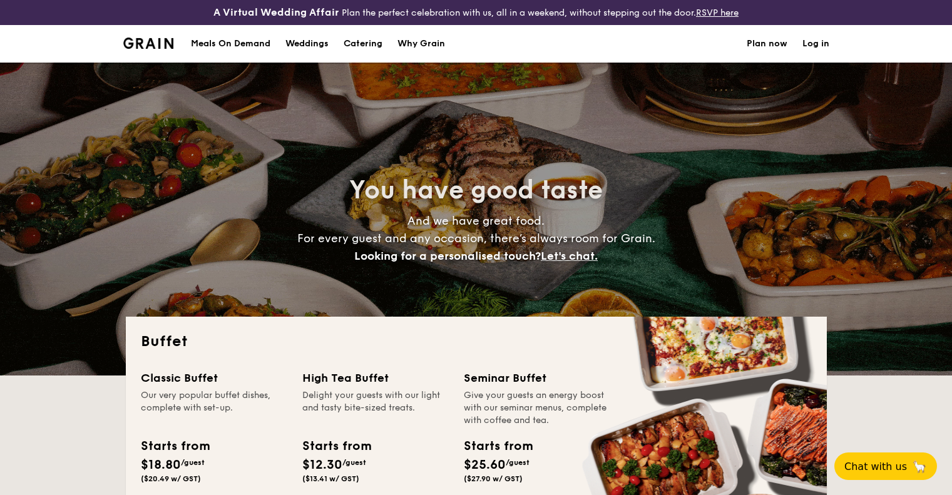
select select
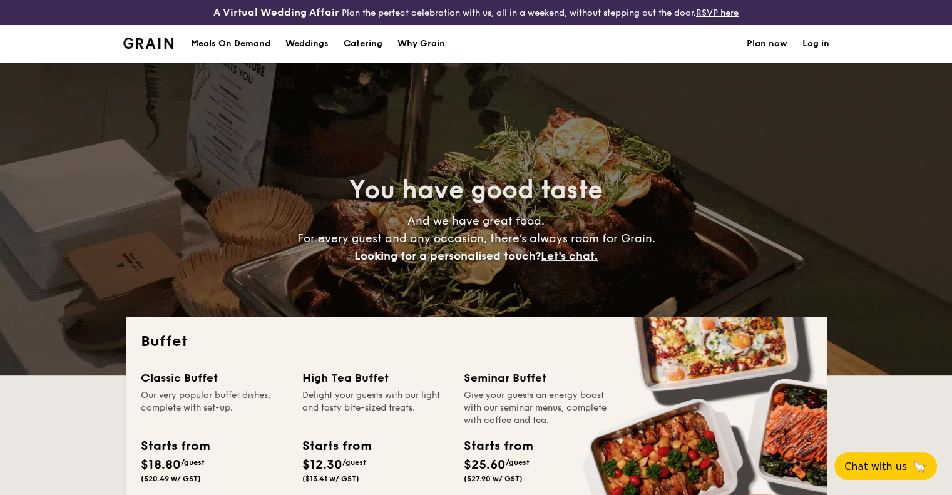
click at [233, 38] on div "Meals On Demand" at bounding box center [230, 44] width 79 height 38
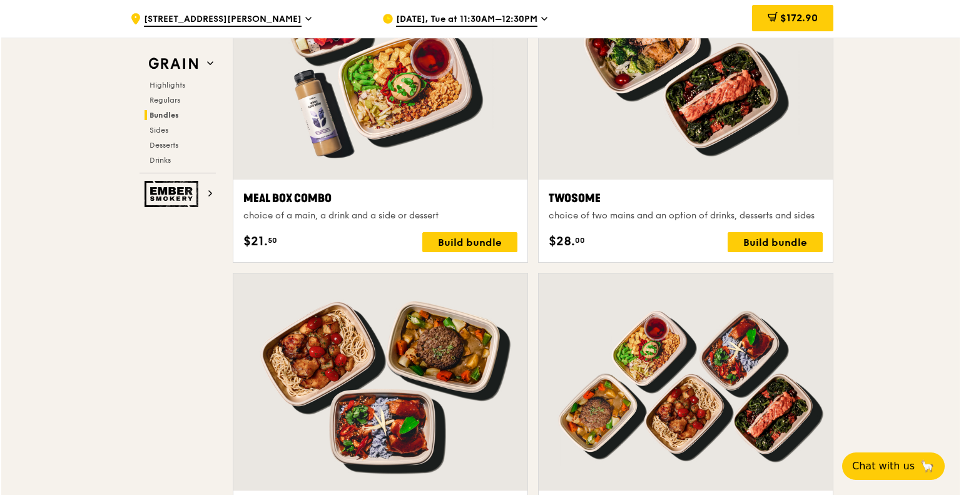
scroll to position [1877, 0]
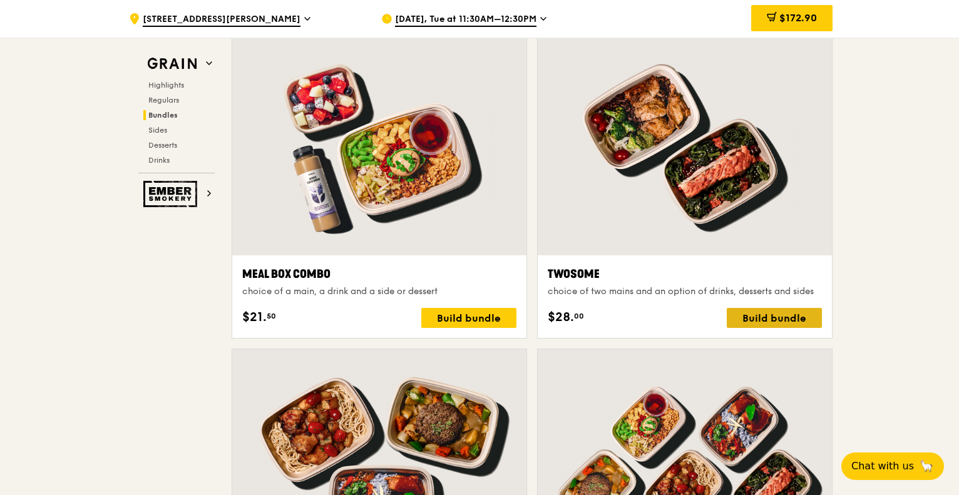
click at [773, 309] on div "Build bundle" at bounding box center [774, 318] width 95 height 20
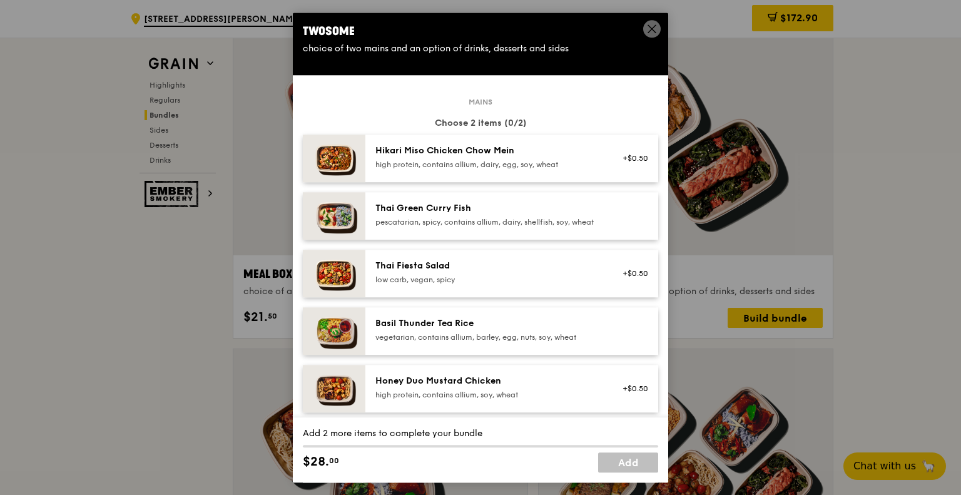
click at [645, 31] on span at bounding box center [652, 29] width 18 height 18
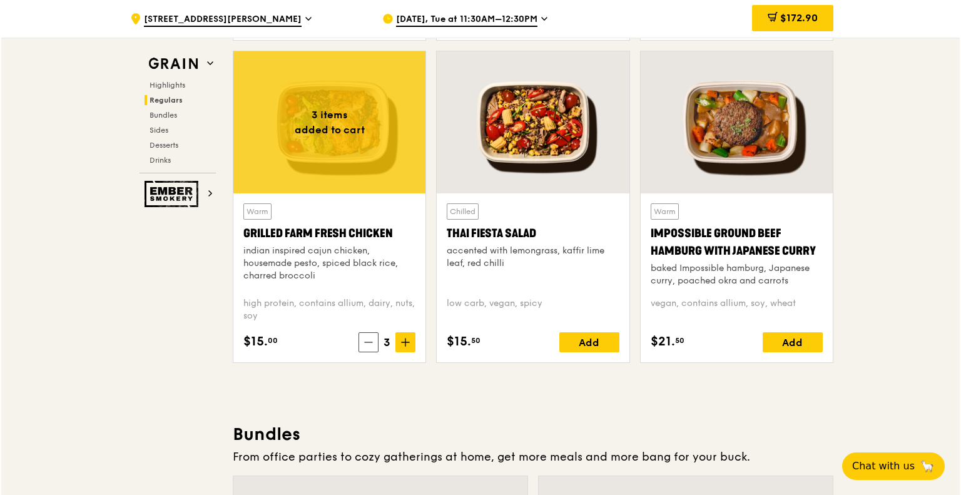
scroll to position [1690, 0]
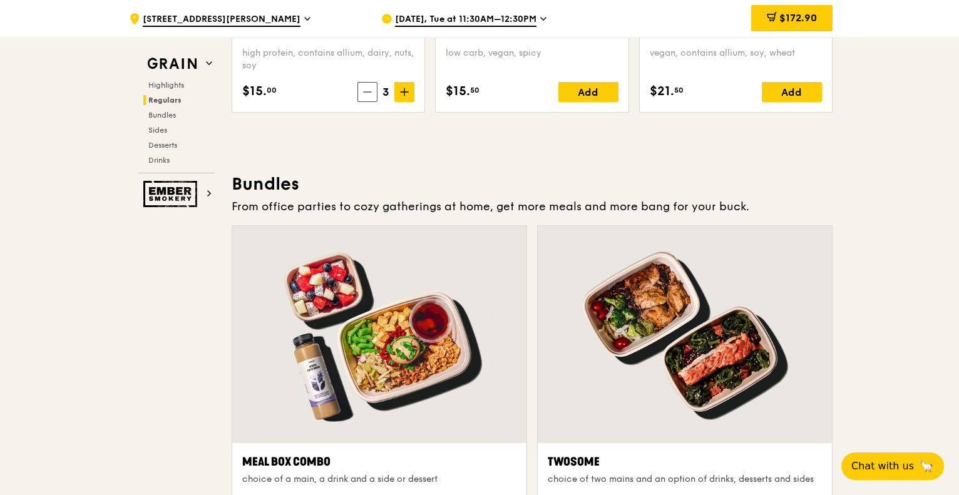
click at [660, 266] on div at bounding box center [685, 334] width 294 height 217
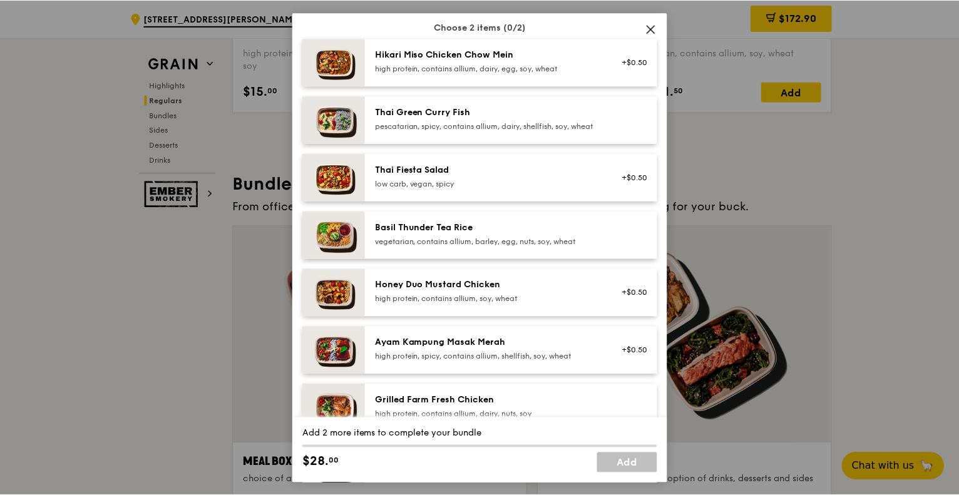
scroll to position [125, 0]
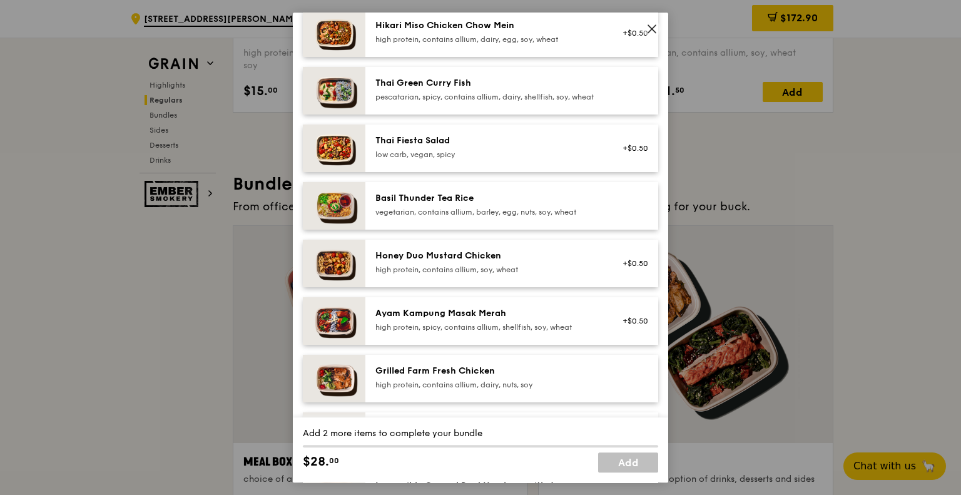
click at [591, 274] on div "high protein, contains allium, soy, wheat" at bounding box center [487, 270] width 225 height 10
click at [574, 262] on div "Honey Duo Mustard Chicken" at bounding box center [487, 256] width 225 height 13
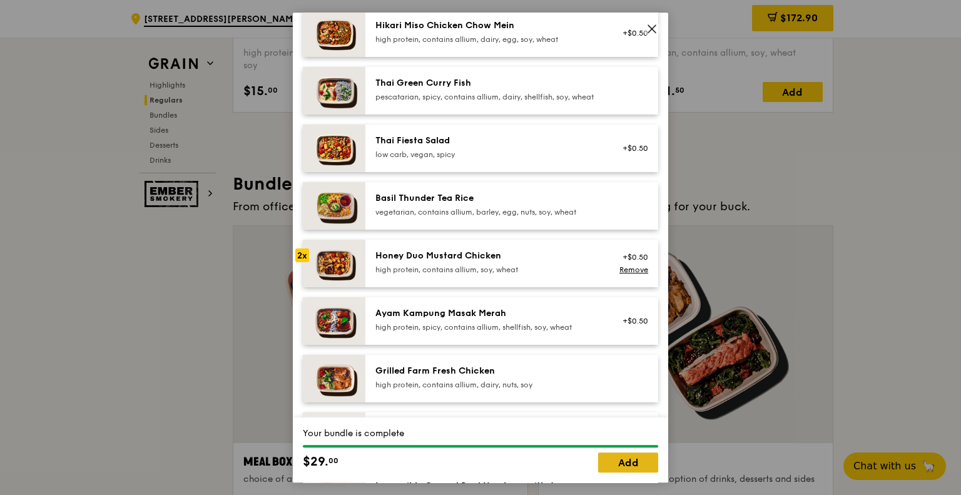
click at [625, 462] on link "Add" at bounding box center [628, 462] width 60 height 20
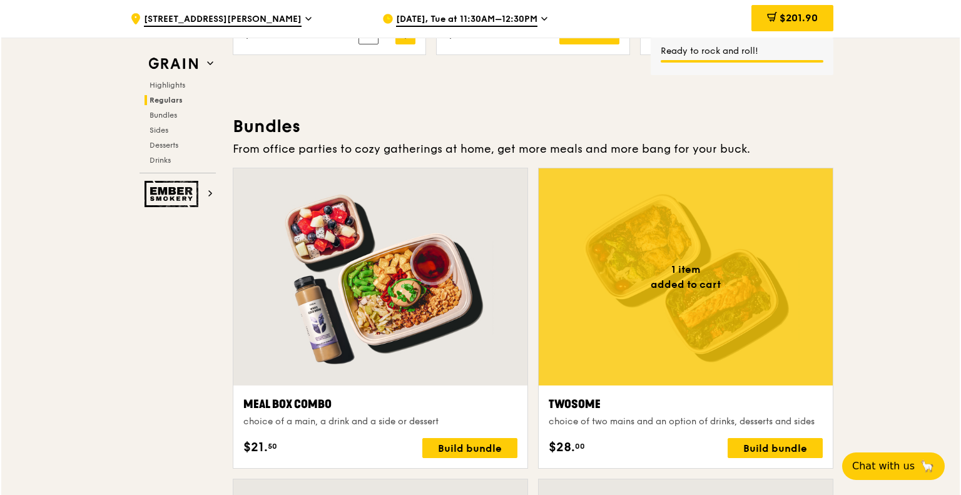
scroll to position [1815, 0]
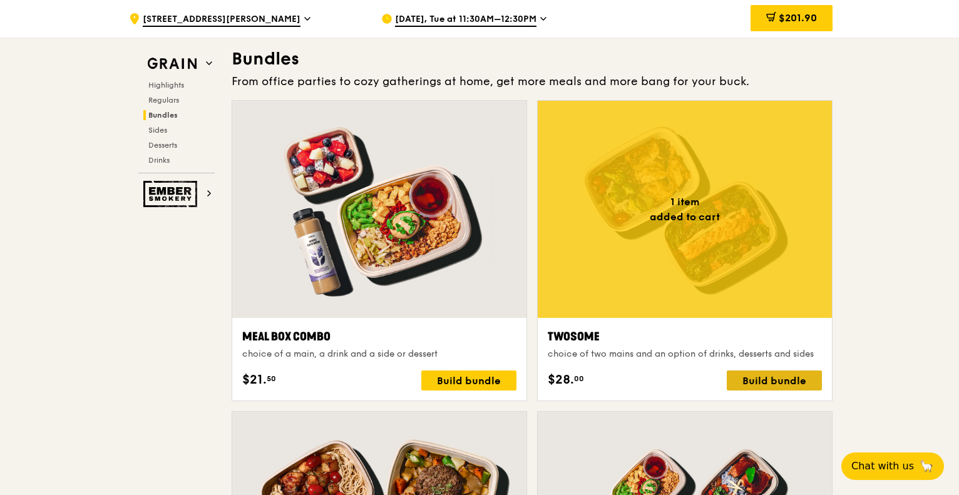
click at [744, 374] on div "Build bundle" at bounding box center [774, 380] width 95 height 20
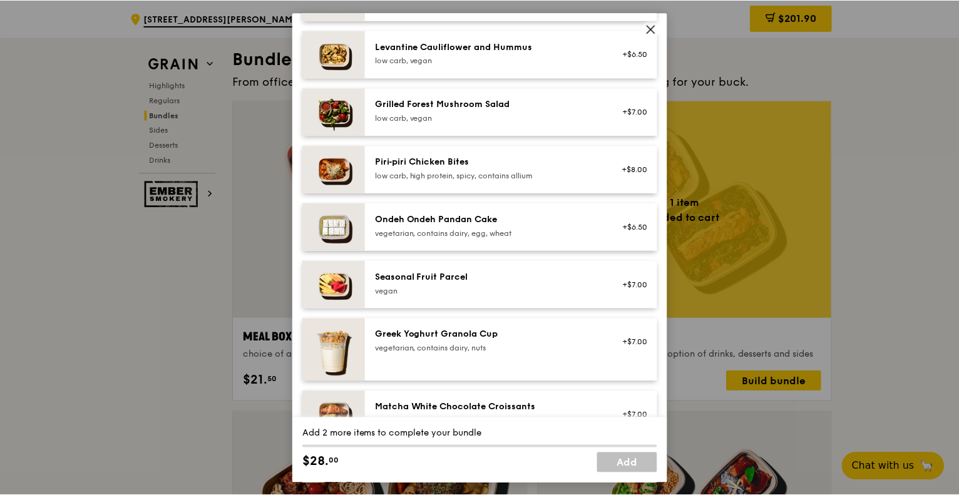
scroll to position [876, 0]
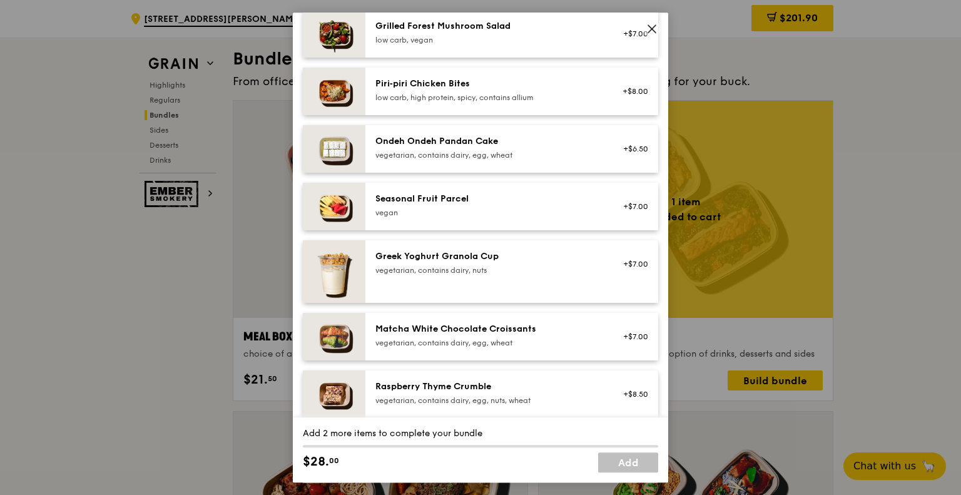
click at [658, 32] on span at bounding box center [652, 29] width 18 height 18
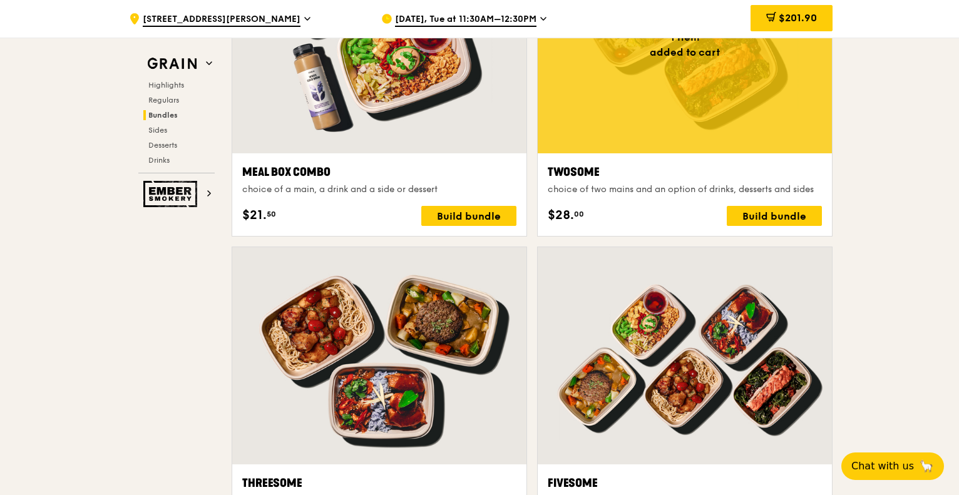
scroll to position [1877, 0]
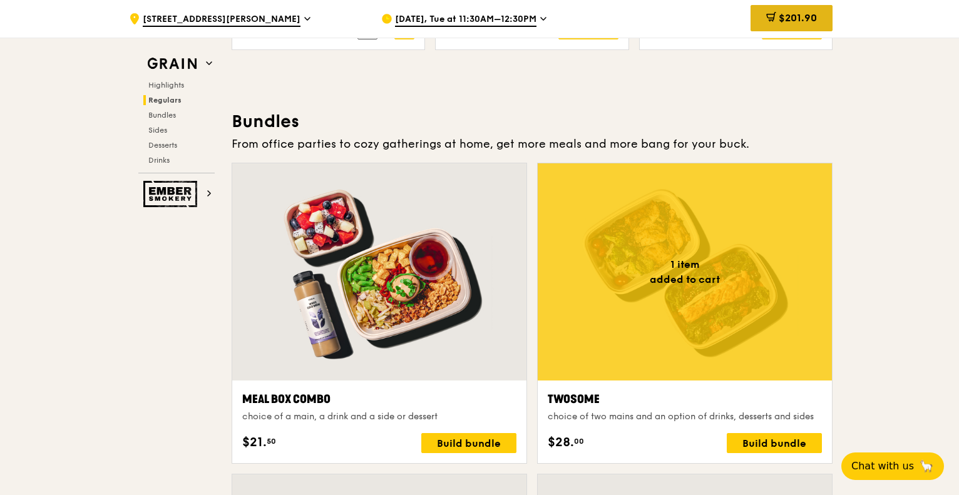
click at [785, 24] on span "$201.90" at bounding box center [797, 18] width 38 height 12
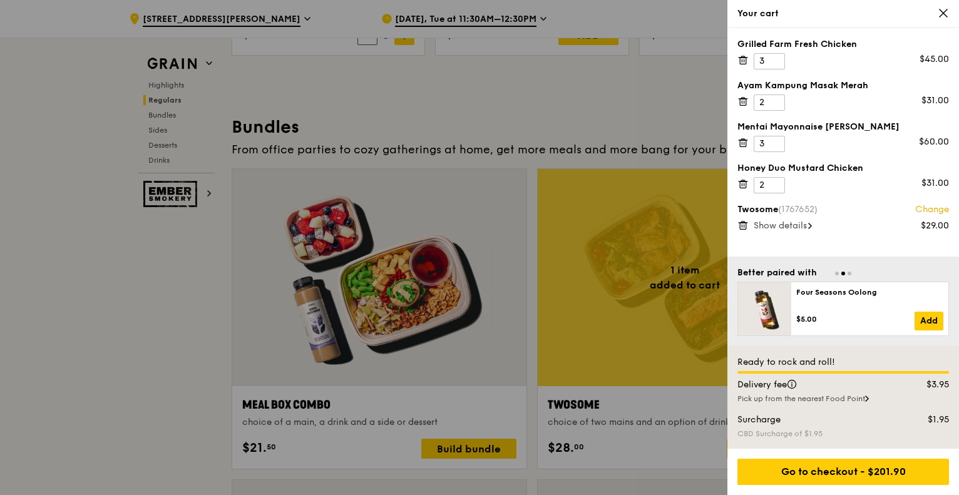
scroll to position [1741, 0]
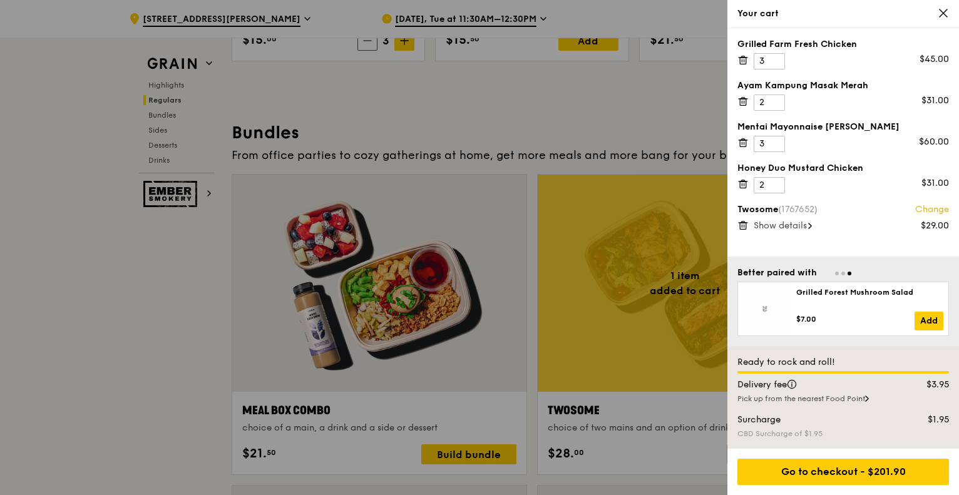
click at [640, 131] on div at bounding box center [479, 247] width 959 height 495
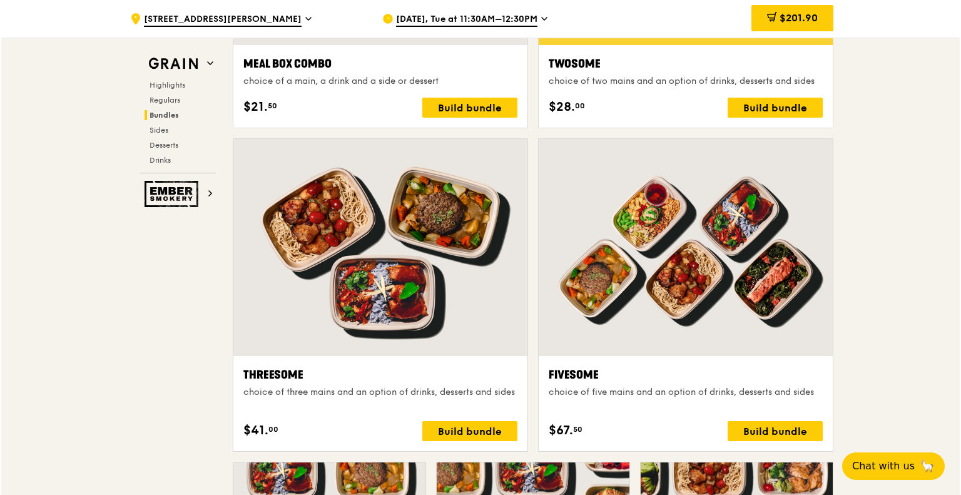
scroll to position [2173, 0]
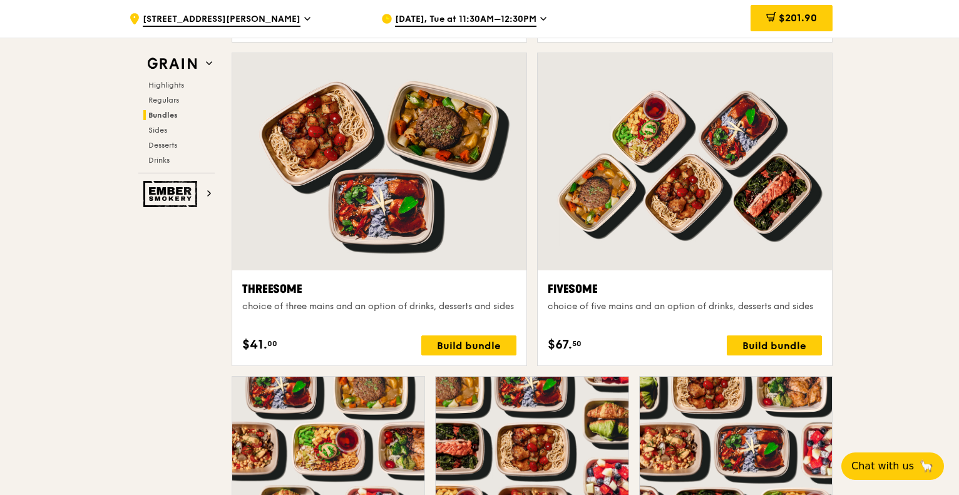
click at [661, 204] on div at bounding box center [685, 161] width 294 height 217
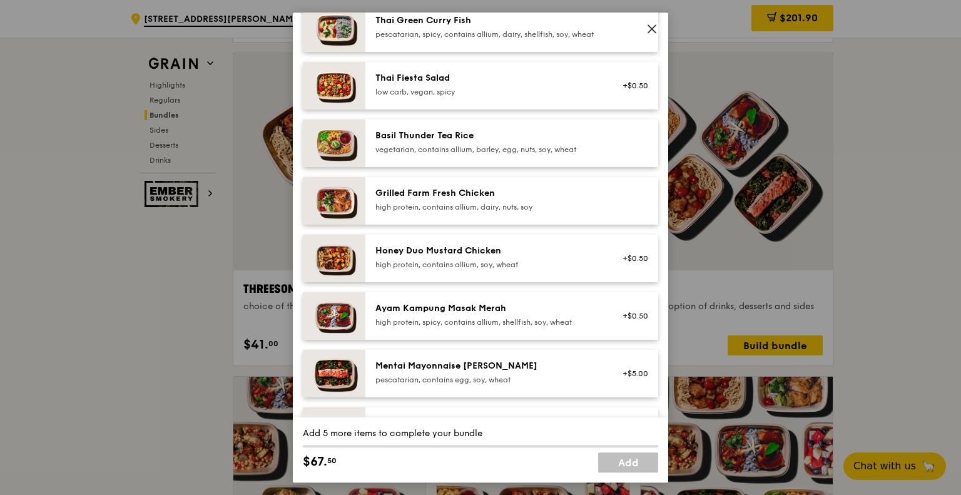
scroll to position [250, 0]
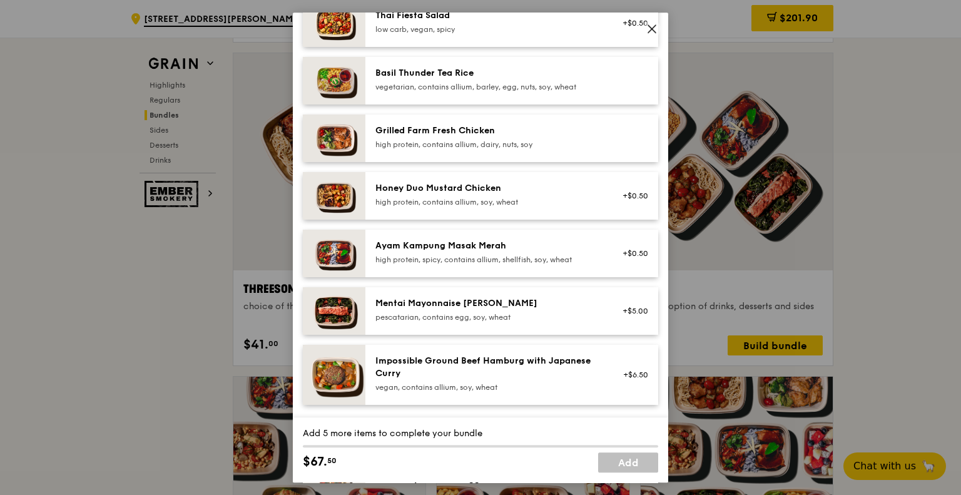
click at [625, 267] on div "+$0.50" at bounding box center [632, 254] width 48 height 28
click at [608, 255] on div "+$0.50 Remove" at bounding box center [632, 254] width 48 height 28
click at [634, 252] on div "+$0.50" at bounding box center [631, 247] width 33 height 10
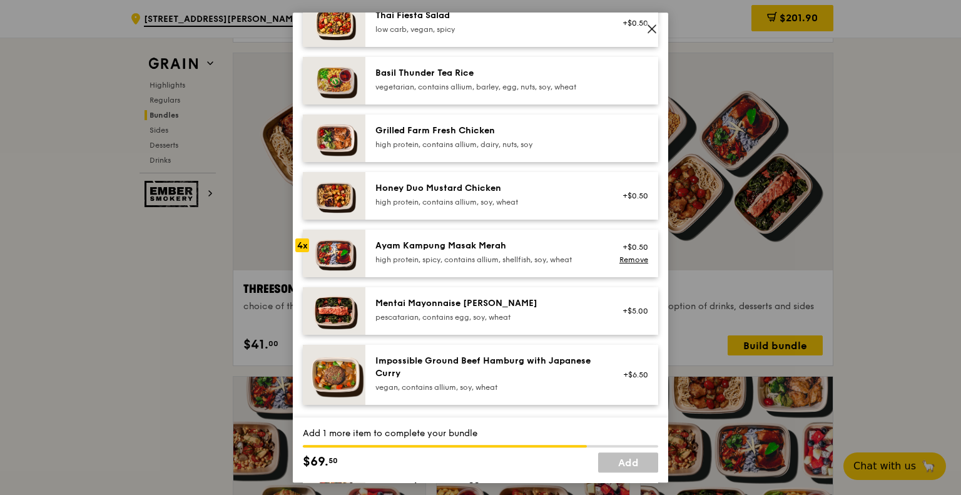
click at [301, 252] on div "4x" at bounding box center [302, 245] width 14 height 14
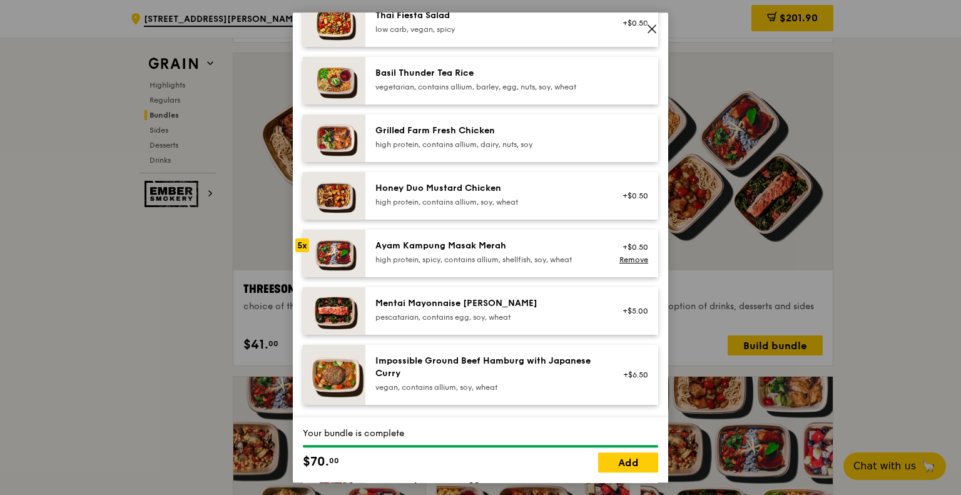
click at [655, 26] on icon at bounding box center [652, 29] width 8 height 8
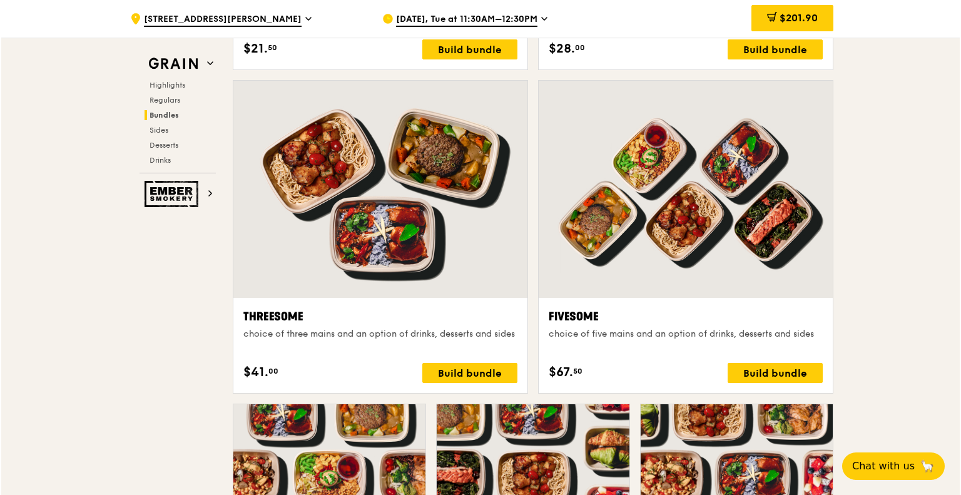
scroll to position [2190, 0]
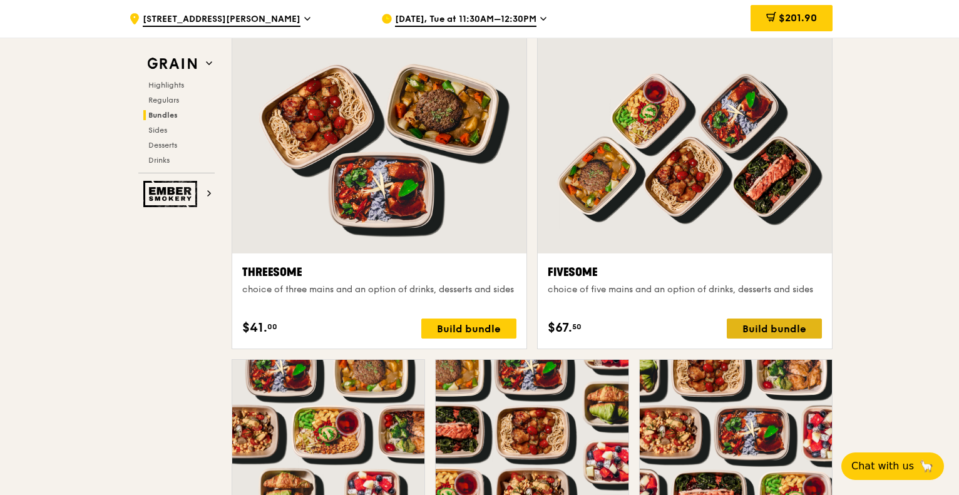
click at [775, 334] on div "Build bundle" at bounding box center [774, 329] width 95 height 20
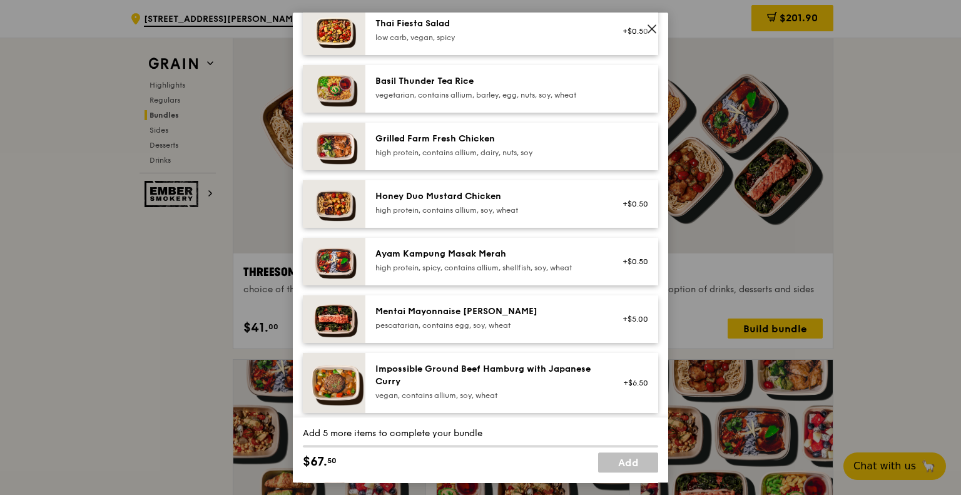
scroll to position [250, 0]
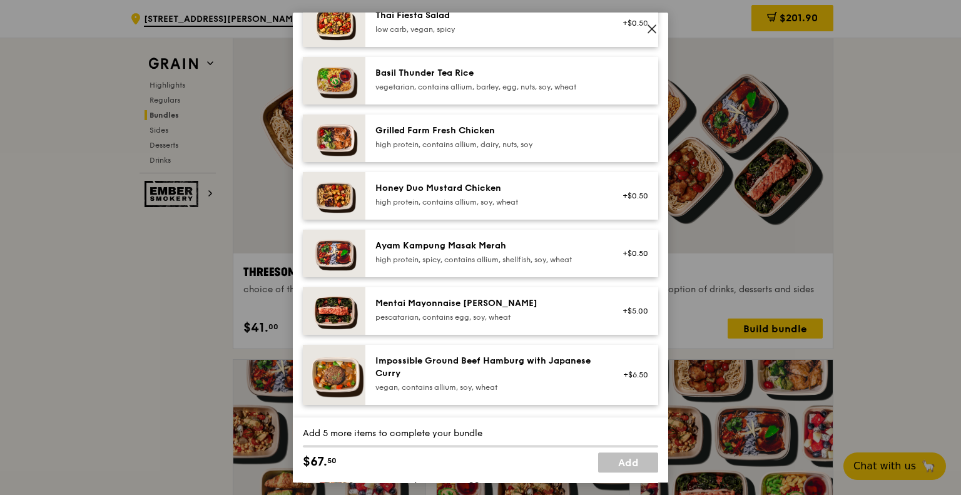
click at [633, 210] on div "+$0.50" at bounding box center [632, 196] width 48 height 28
click at [354, 209] on img at bounding box center [334, 196] width 63 height 48
click at [417, 150] on div "high protein, contains allium, dairy, nuts, soy" at bounding box center [487, 145] width 225 height 10
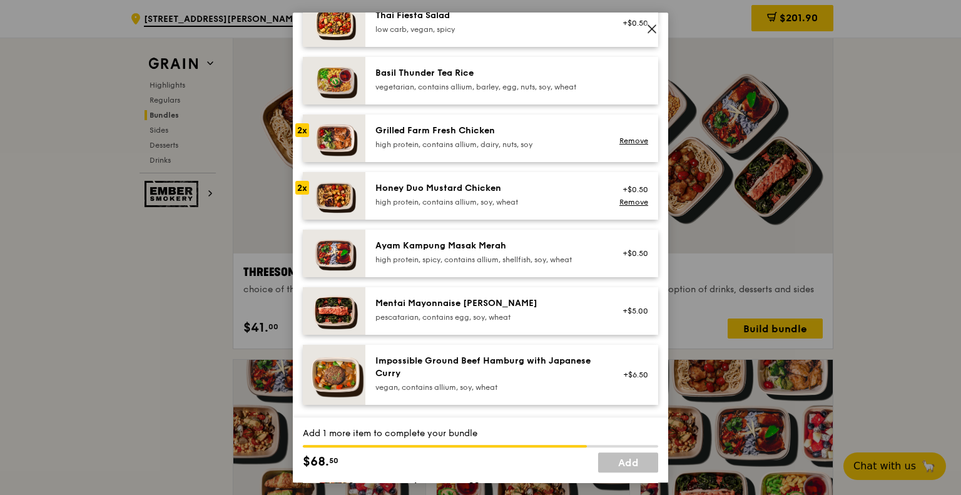
click at [586, 137] on div "Grilled Farm Fresh Chicken" at bounding box center [487, 131] width 225 height 13
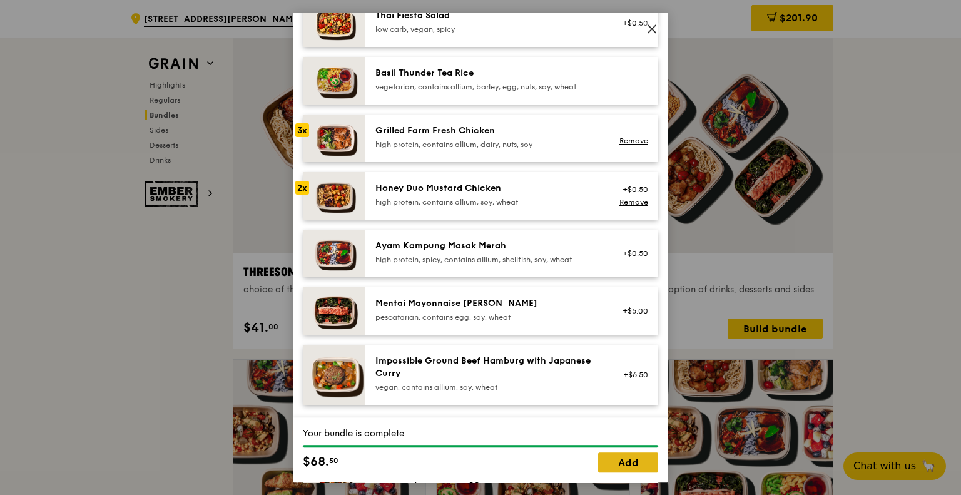
click at [615, 465] on link "Add" at bounding box center [628, 462] width 60 height 20
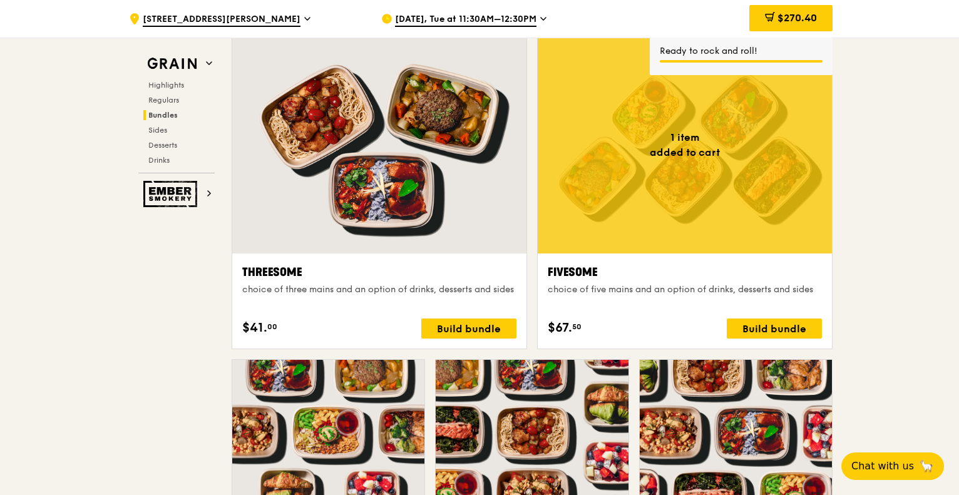
click at [817, 13] on div "$270.40" at bounding box center [790, 18] width 83 height 26
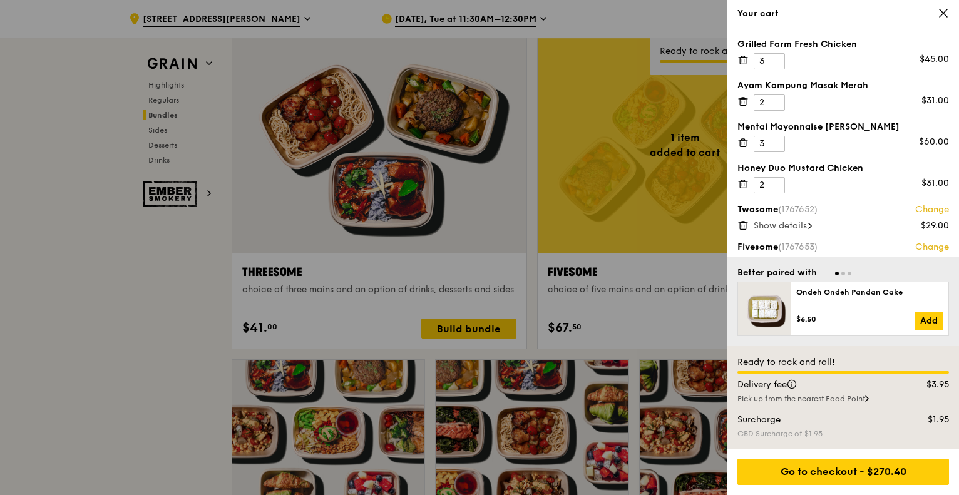
click at [743, 64] on icon at bounding box center [742, 59] width 11 height 11
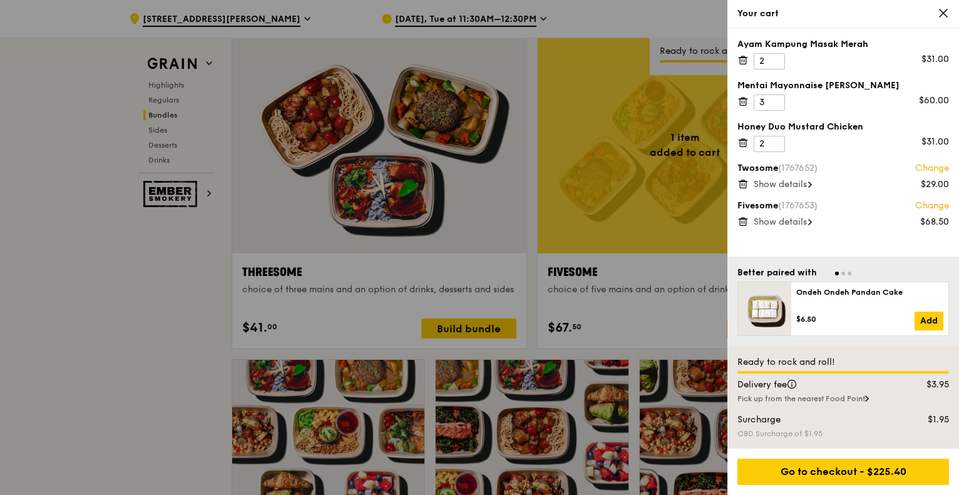
click at [745, 59] on icon at bounding box center [742, 59] width 11 height 11
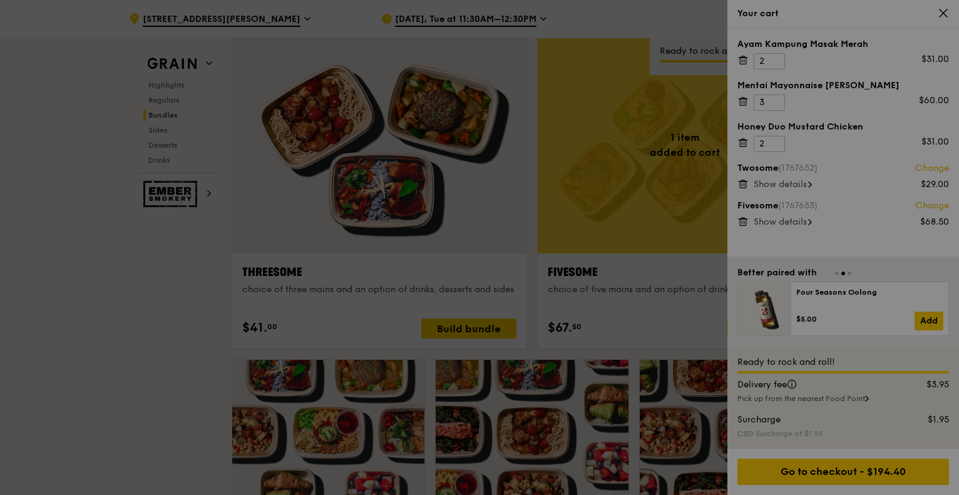
click at [745, 96] on icon at bounding box center [742, 101] width 11 height 11
click at [745, 59] on div at bounding box center [479, 247] width 959 height 495
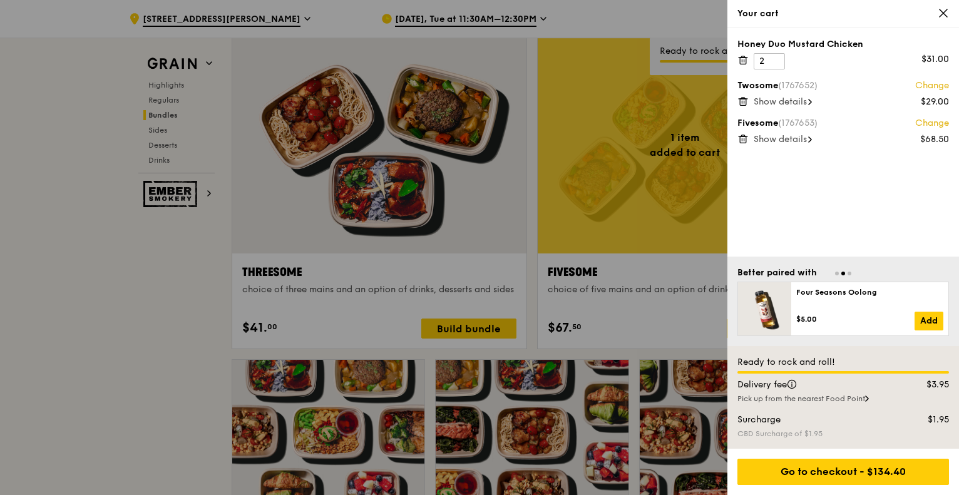
click at [745, 59] on icon at bounding box center [742, 59] width 11 height 11
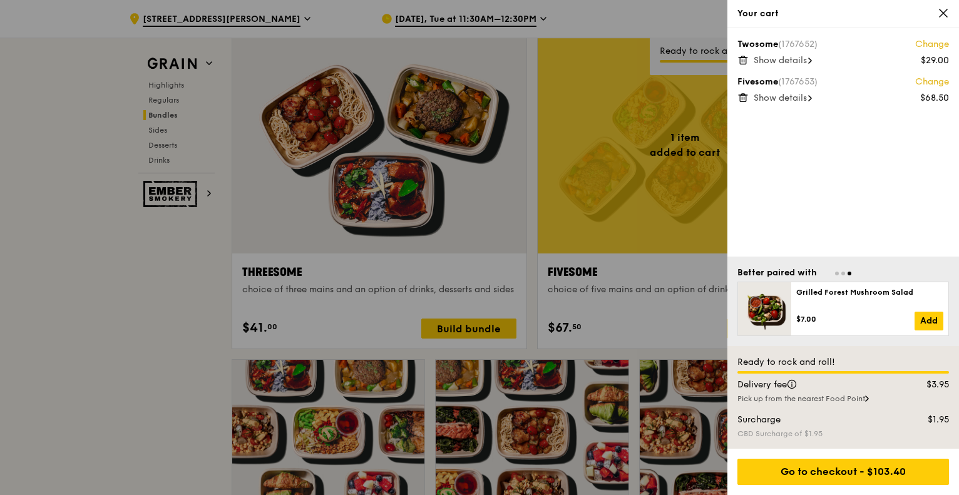
click at [745, 59] on icon at bounding box center [742, 59] width 11 height 11
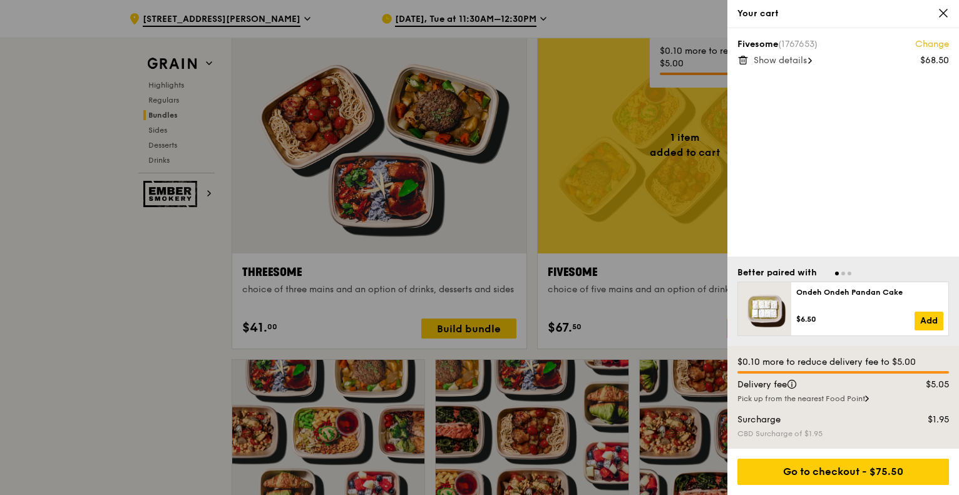
click at [803, 171] on div "Fivesome (1767653) Change $68.50 Show details" at bounding box center [843, 142] width 232 height 228
click at [783, 58] on span "Show details" at bounding box center [779, 60] width 53 height 11
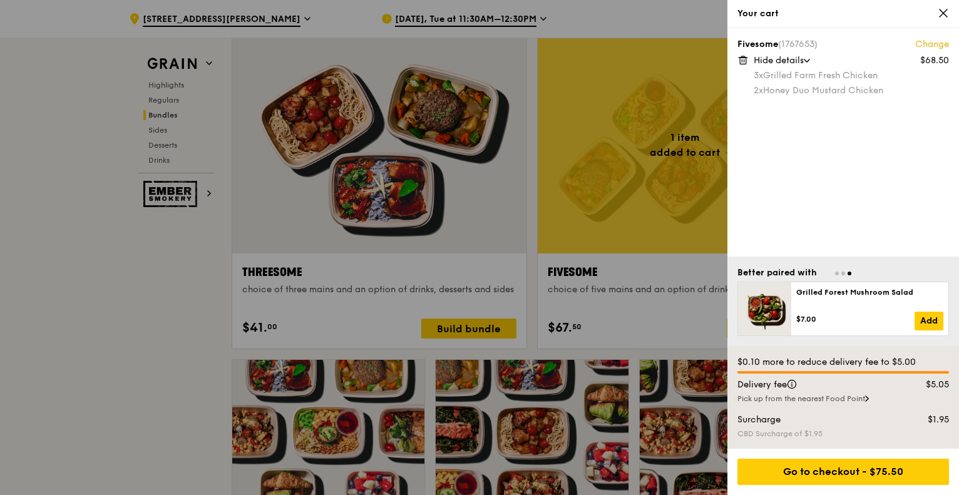
click at [686, 300] on div at bounding box center [479, 247] width 959 height 495
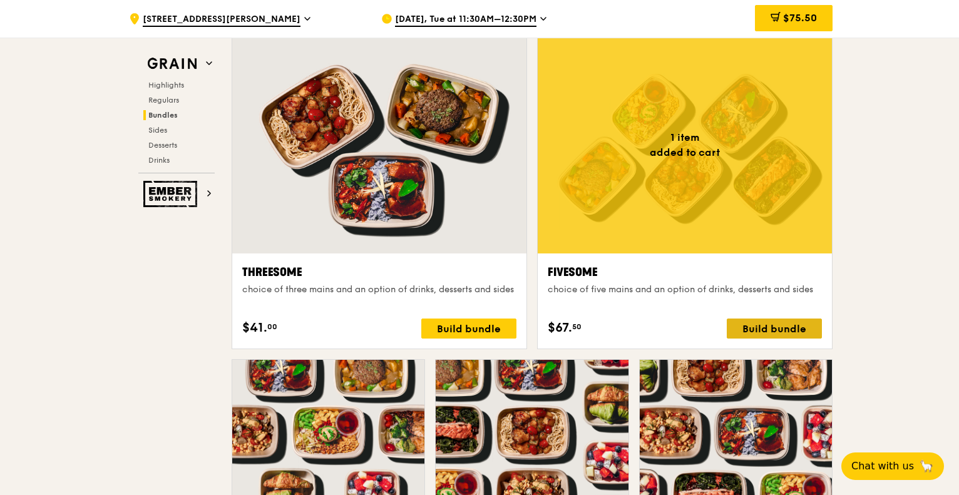
click at [767, 322] on div "Build bundle" at bounding box center [774, 329] width 95 height 20
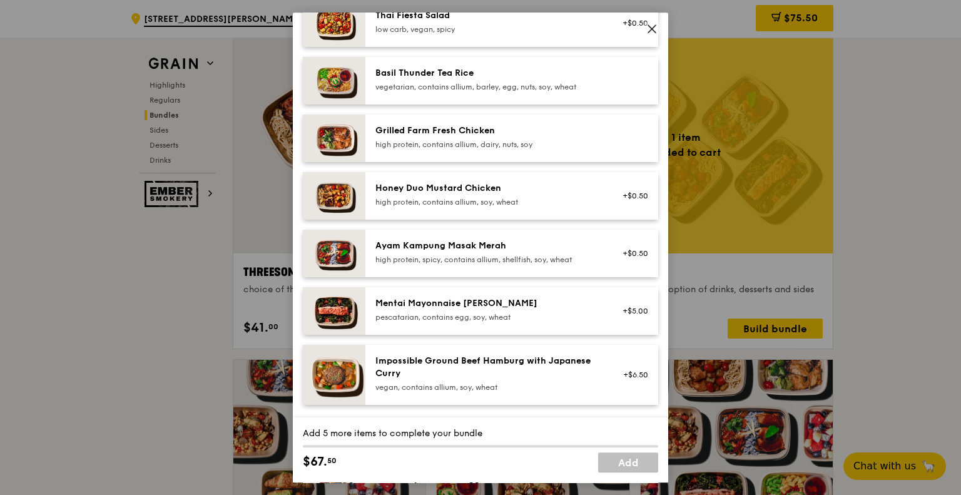
click at [546, 310] on div "Mentai Mayonnaise [PERSON_NAME]" at bounding box center [487, 303] width 225 height 13
click at [344, 314] on img at bounding box center [334, 311] width 63 height 48
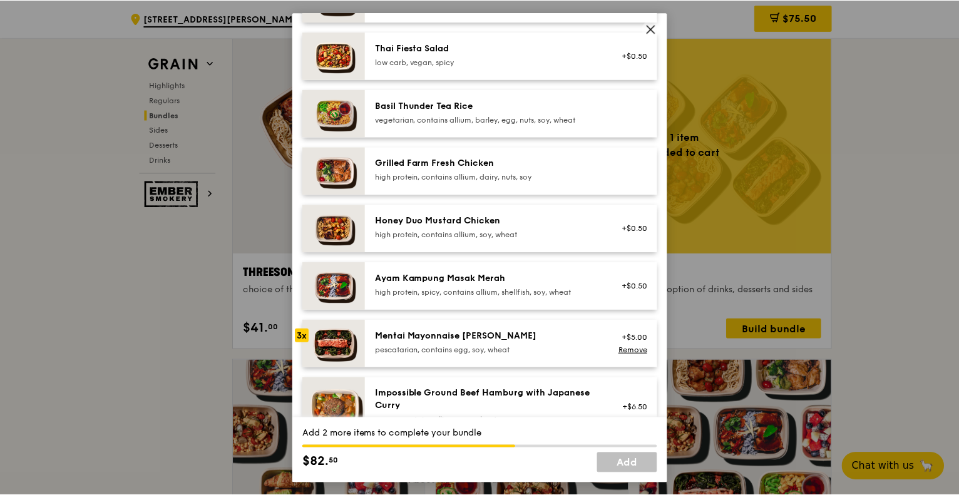
scroll to position [188, 0]
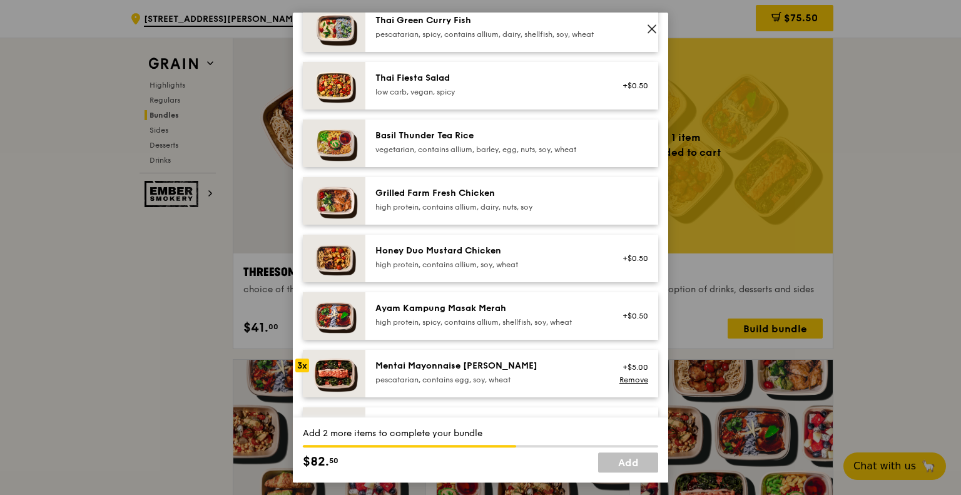
click at [340, 320] on img at bounding box center [334, 316] width 63 height 48
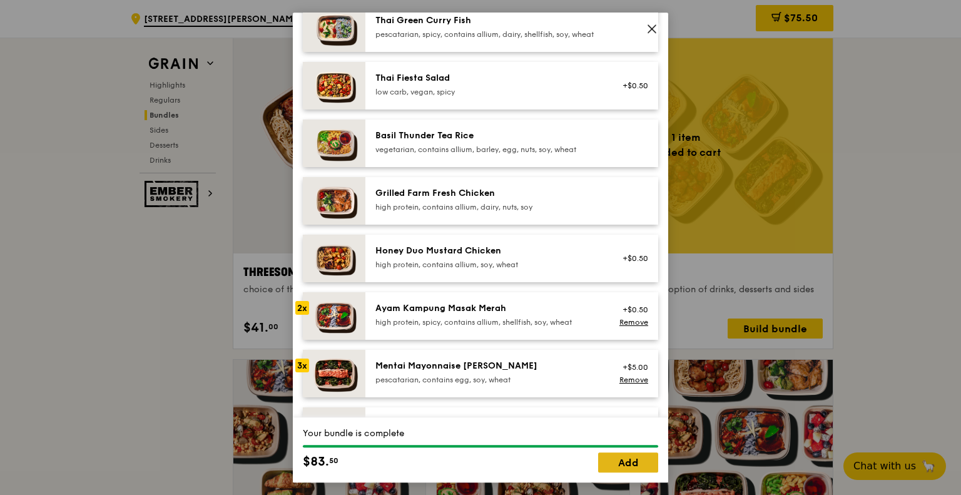
click at [645, 469] on link "Add" at bounding box center [628, 462] width 60 height 20
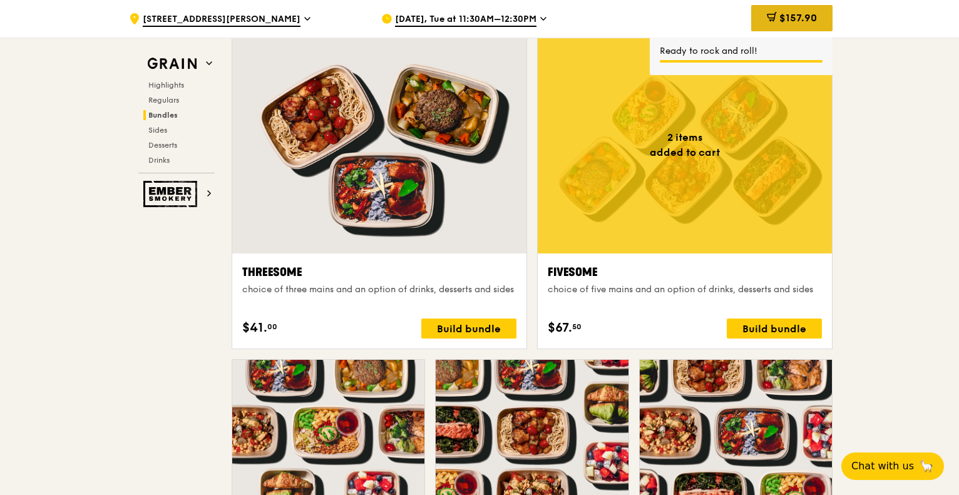
click at [780, 20] on span "$157.90" at bounding box center [798, 18] width 38 height 12
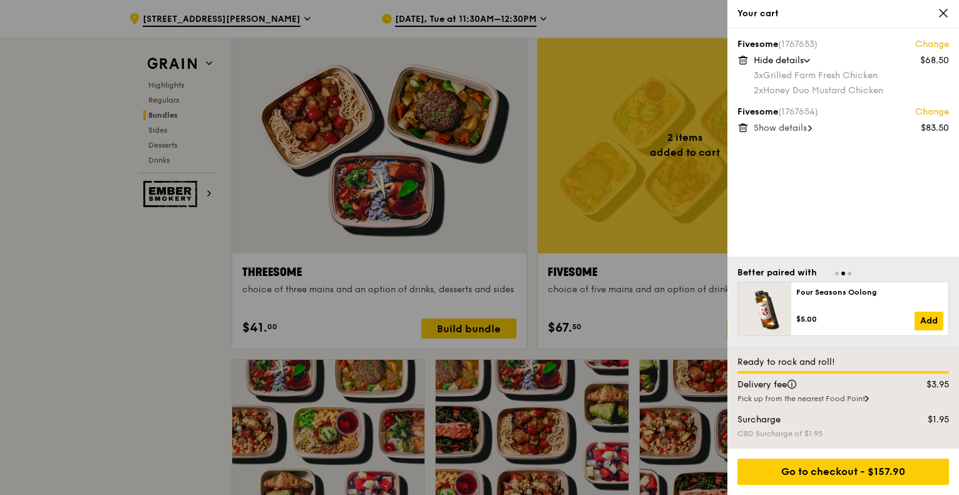
click at [797, 129] on span "Show details" at bounding box center [779, 128] width 53 height 11
click at [839, 221] on div "Fivesome (1767653) Change $68.50 Hide details 3x Grilled Farm Fresh Chicken 2x …" at bounding box center [843, 142] width 232 height 228
click at [832, 190] on div "Fivesome (1767653) Change $68.50 Hide details 3x Grilled Farm Fresh Chicken 2x …" at bounding box center [843, 142] width 232 height 228
click at [820, 230] on div "Fivesome (1767653) Change $68.50 Hide details 3x Grilled Farm Fresh Chicken 2x …" at bounding box center [843, 142] width 232 height 228
click at [664, 256] on div at bounding box center [479, 247] width 959 height 495
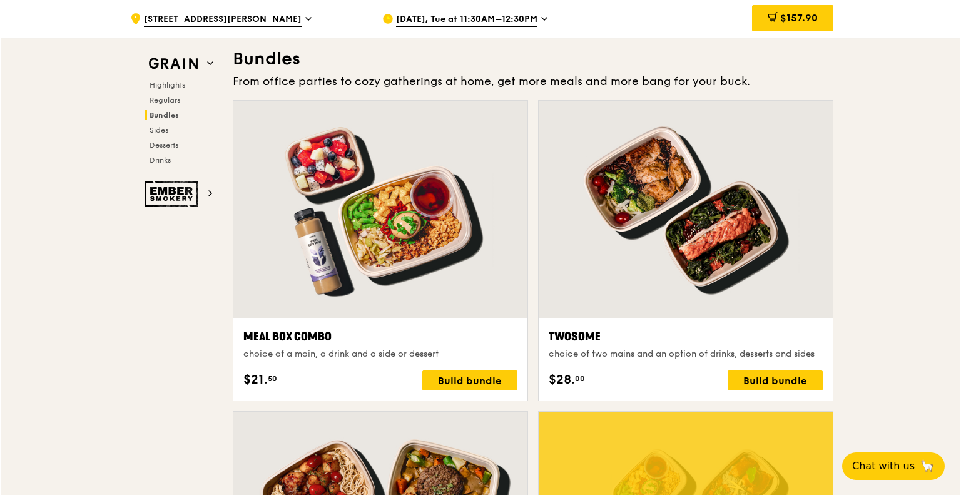
scroll to position [2128, 0]
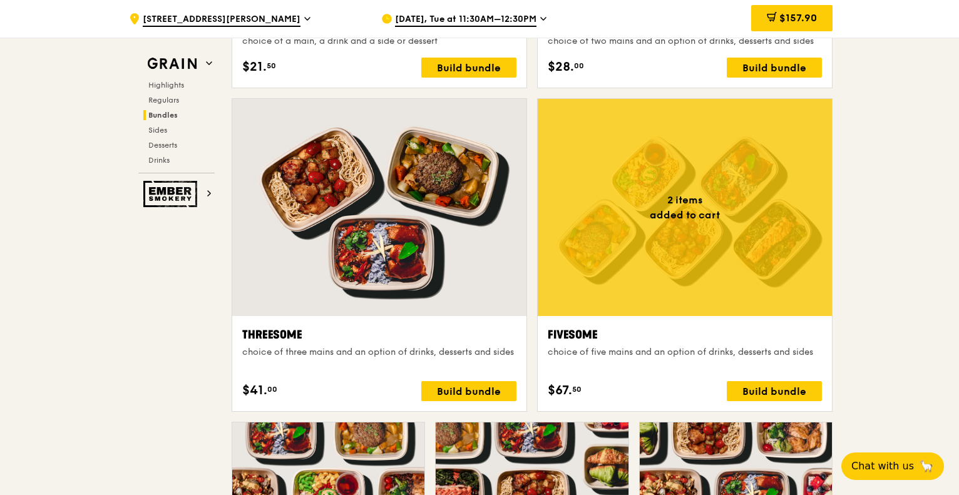
click at [666, 251] on div at bounding box center [685, 207] width 294 height 217
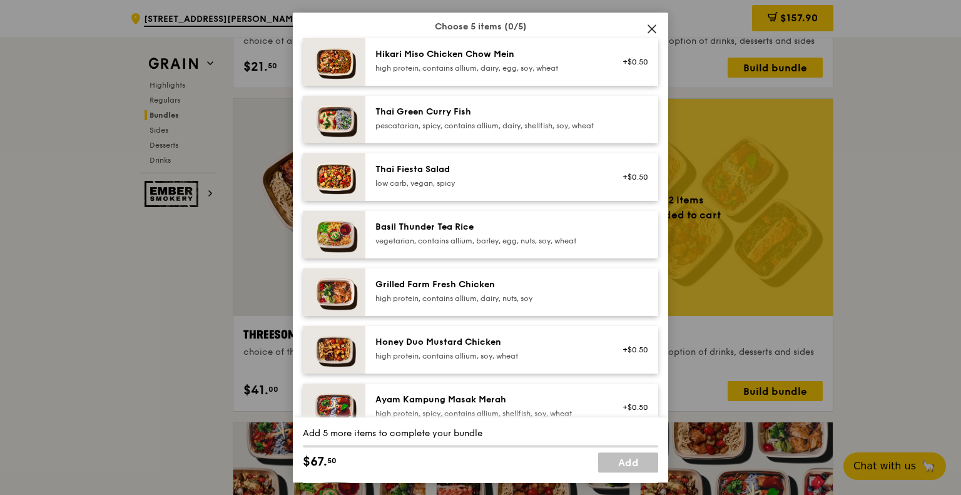
scroll to position [125, 0]
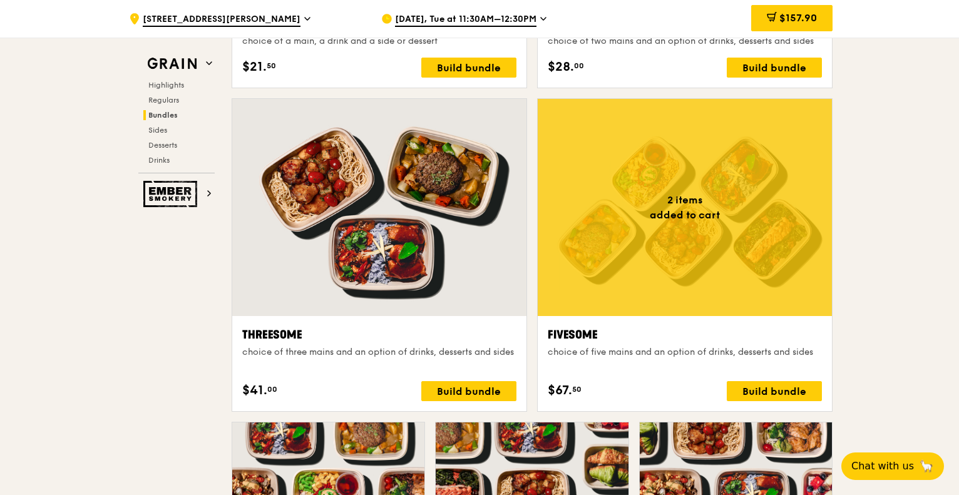
click at [498, 392] on div "Build bundle" at bounding box center [468, 391] width 95 height 20
drag, startPoint x: 864, startPoint y: 340, endPoint x: 810, endPoint y: 374, distance: 63.4
click at [803, 381] on div "Build bundle" at bounding box center [774, 391] width 95 height 20
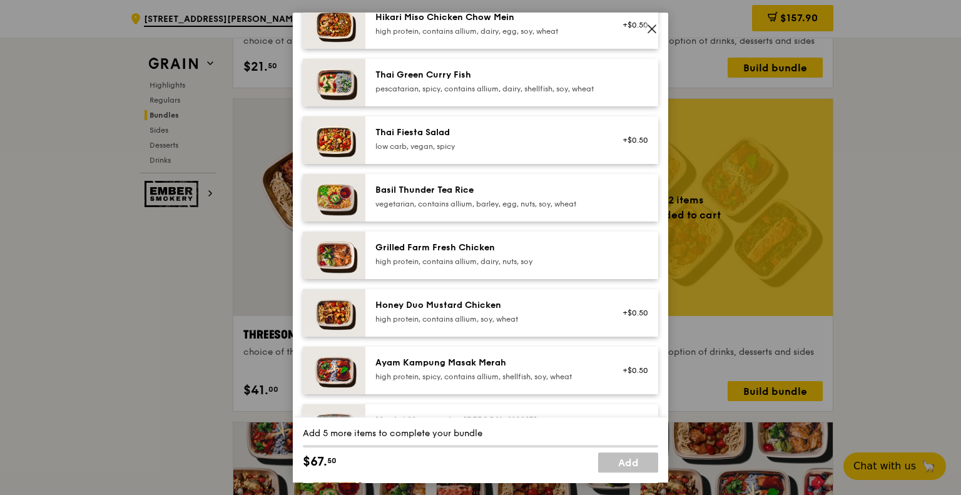
scroll to position [188, 0]
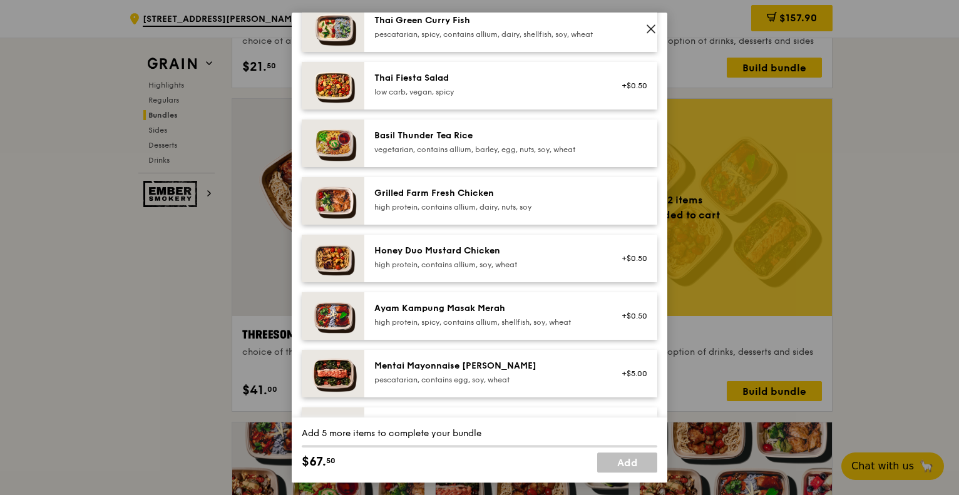
drag, startPoint x: 889, startPoint y: 322, endPoint x: 862, endPoint y: 329, distance: 27.2
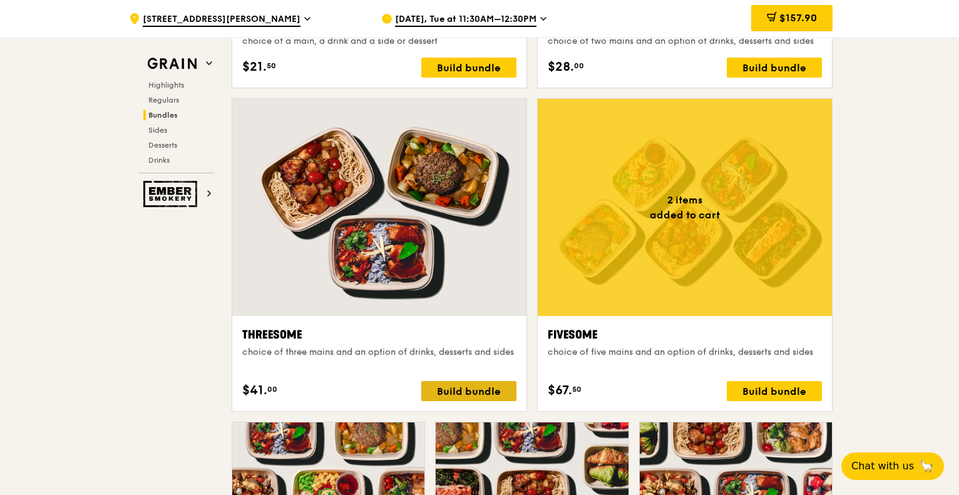
click at [460, 382] on div "Build bundle" at bounding box center [468, 391] width 95 height 20
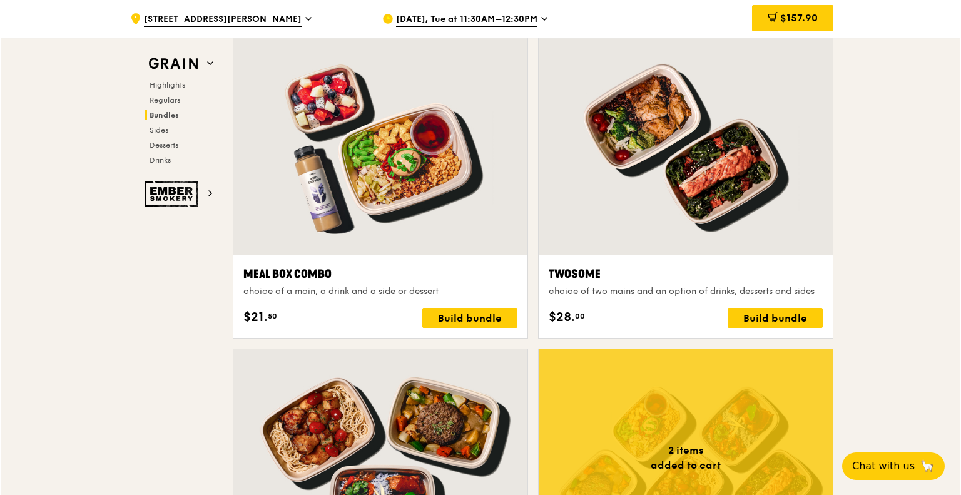
scroll to position [1940, 0]
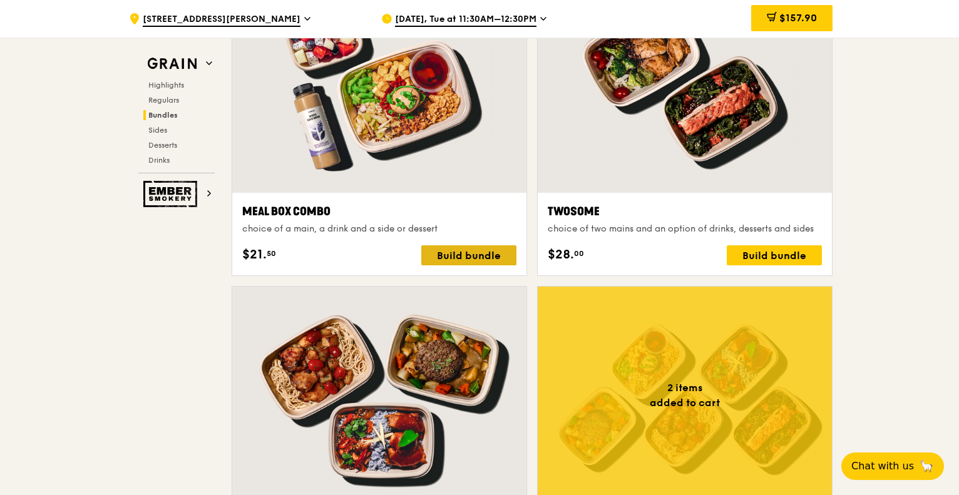
click at [496, 264] on div "Build bundle" at bounding box center [468, 255] width 95 height 20
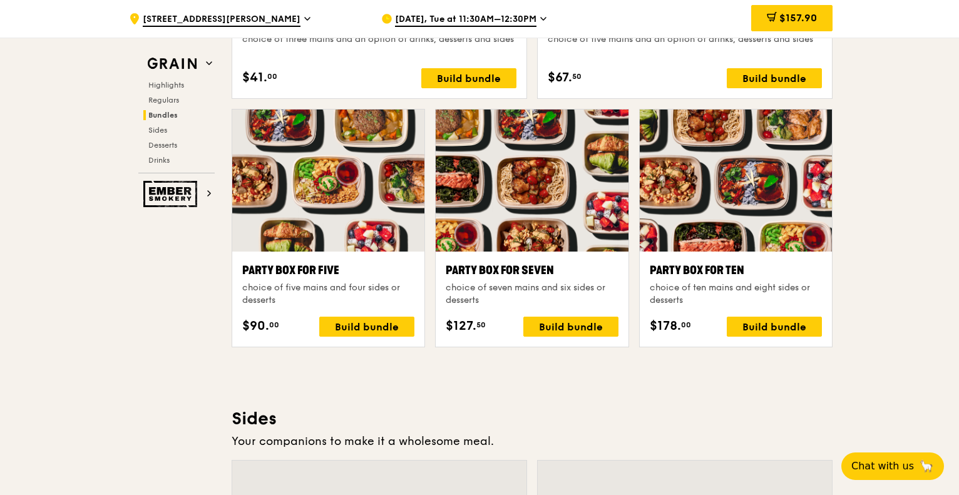
scroll to position [2440, 0]
drag, startPoint x: 923, startPoint y: 370, endPoint x: 909, endPoint y: 372, distance: 14.5
click at [923, 370] on div ".cls-1 { fill: none; stroke: #fff; stroke-linecap: round; stroke-linejoin: roun…" at bounding box center [479, 255] width 959 height 5271
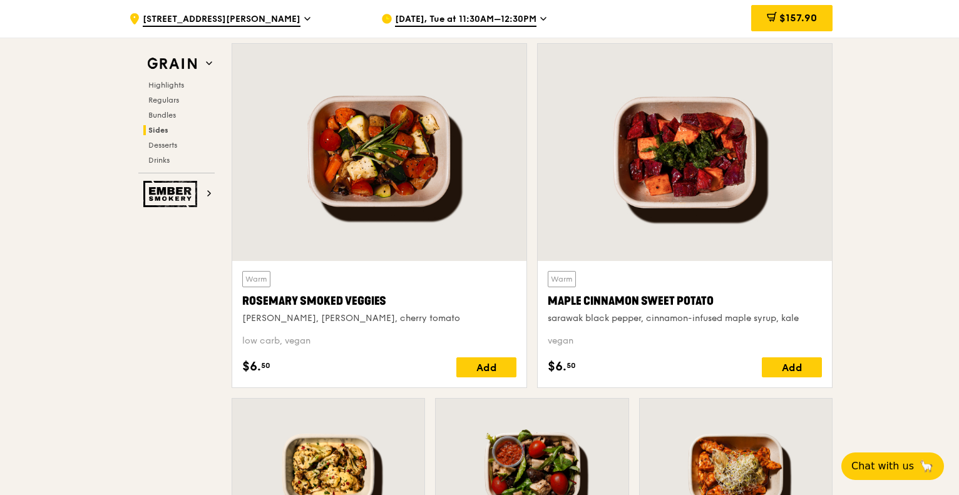
scroll to position [2879, 0]
